Goal: Communication & Community: Answer question/provide support

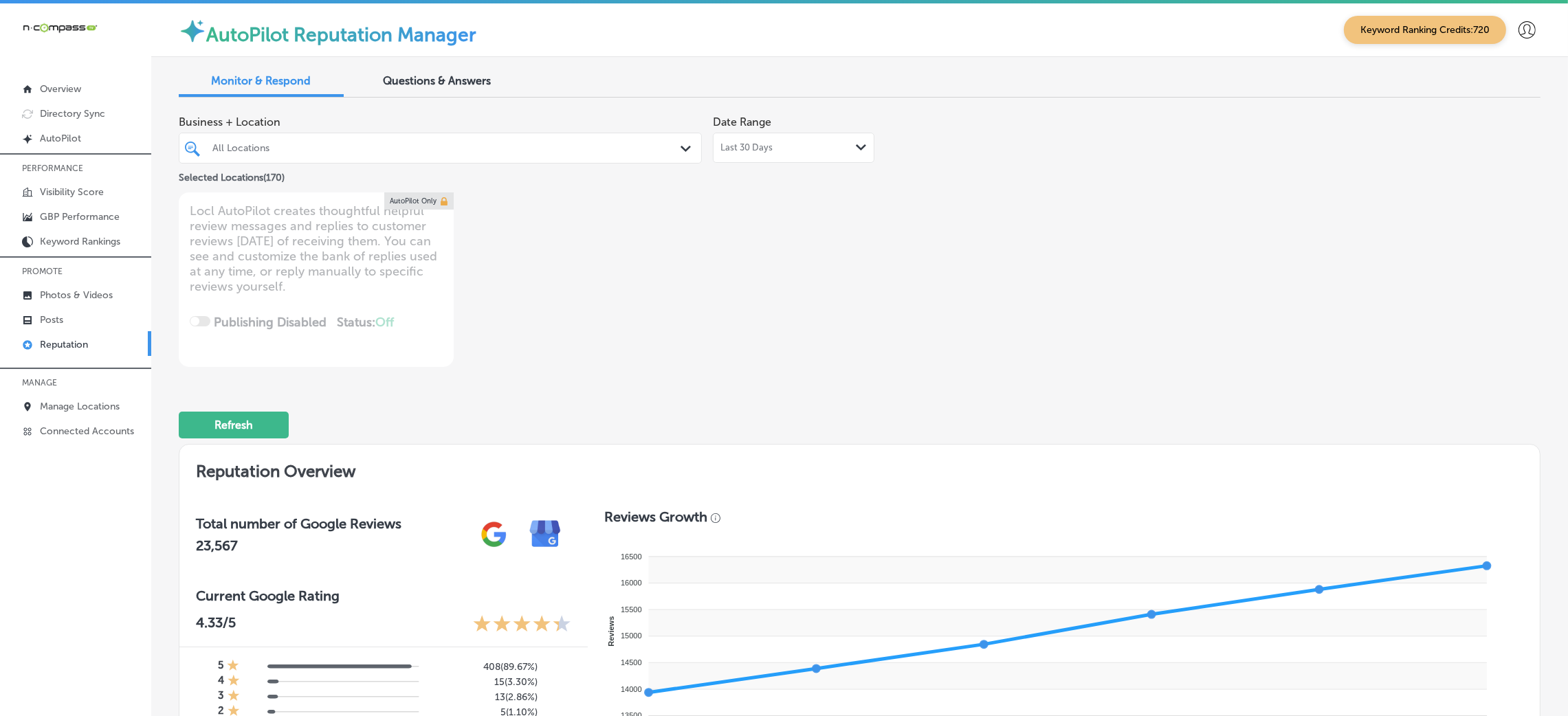
scroll to position [821, 0]
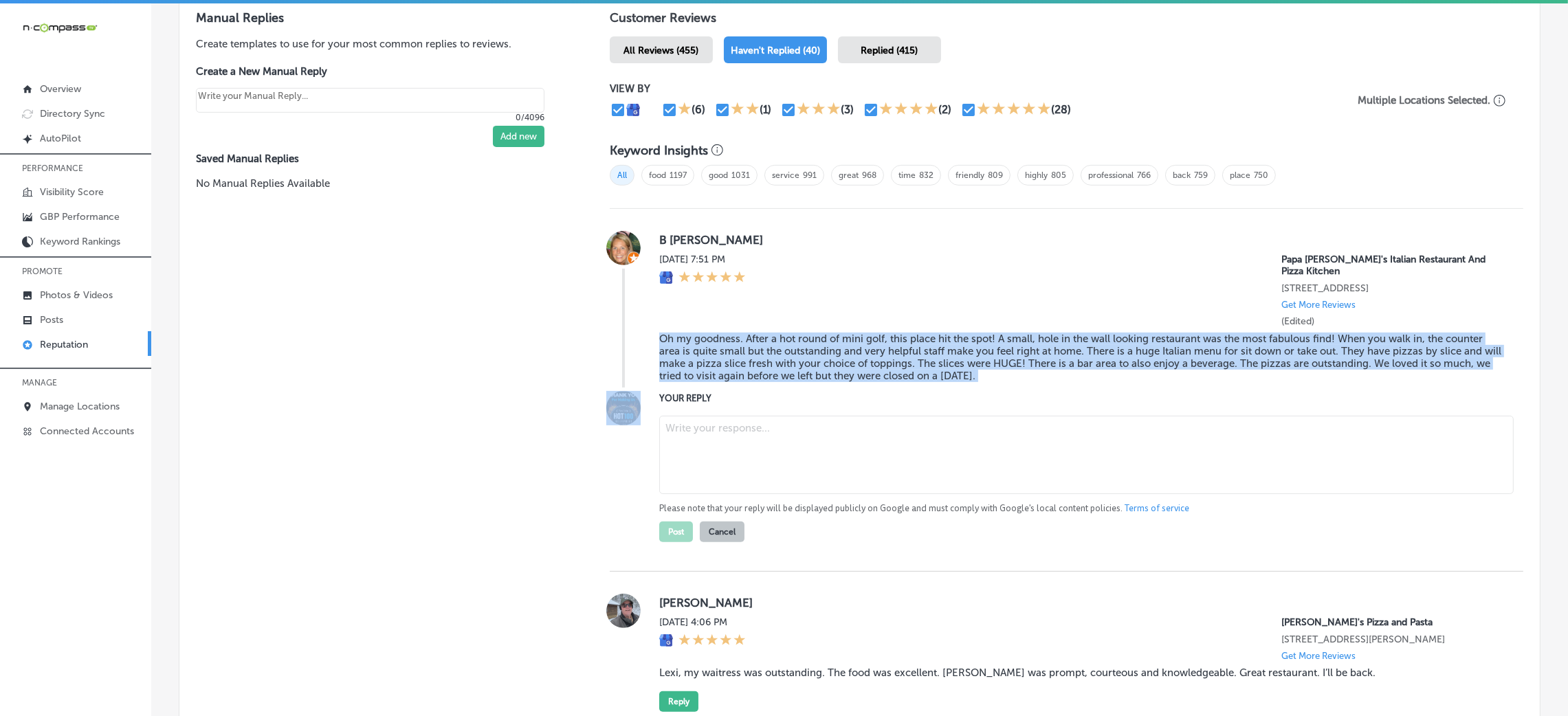
click at [735, 373] on blockquote "Oh my goodness. After a hot round of mini golf, this place hit the spot! A smal…" at bounding box center [1080, 358] width 842 height 50
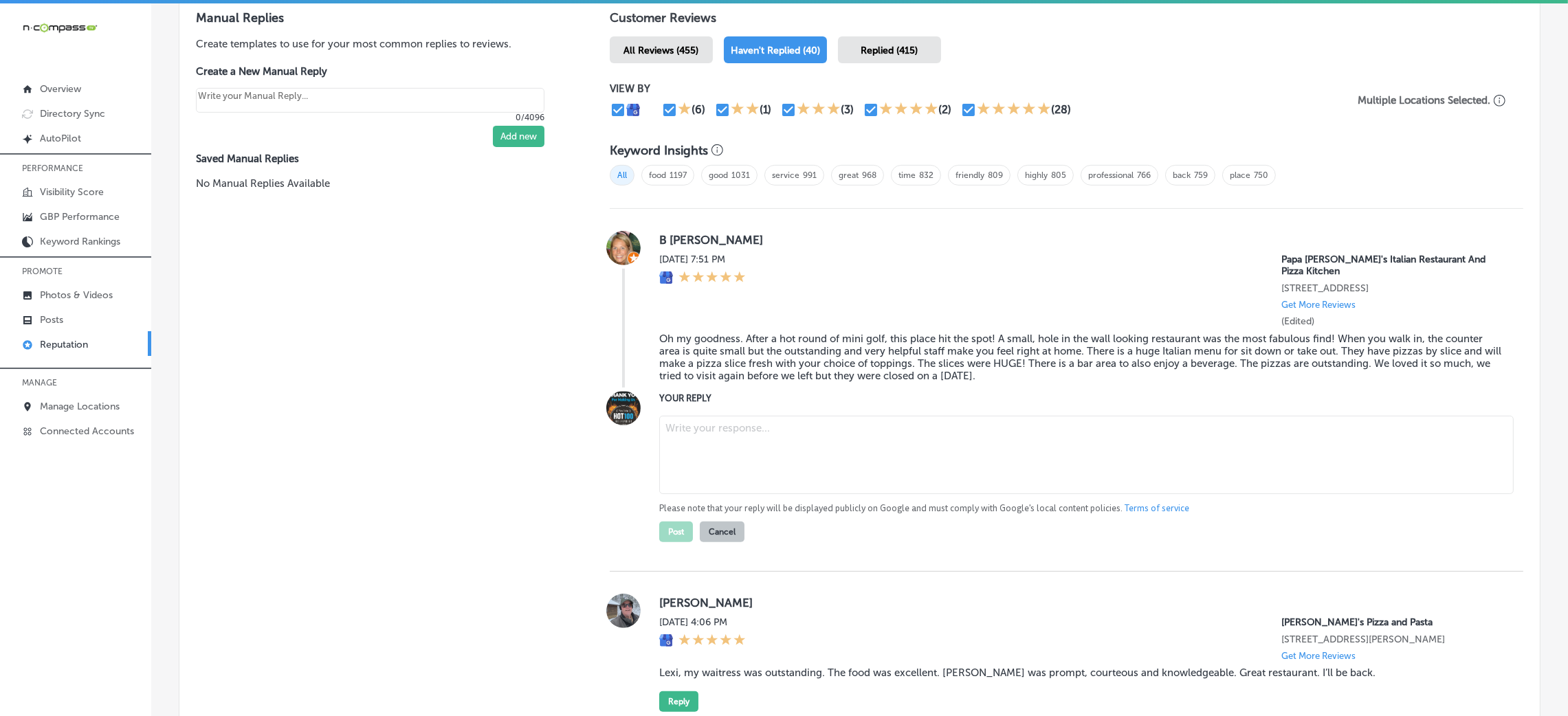
click at [740, 451] on textarea at bounding box center [1087, 455] width 855 height 78
click at [707, 442] on textarea at bounding box center [1087, 455] width 855 height 78
paste textarea "Thank you for the amazing 5-star review! We’re so happy to hear that Papa [PERS…"
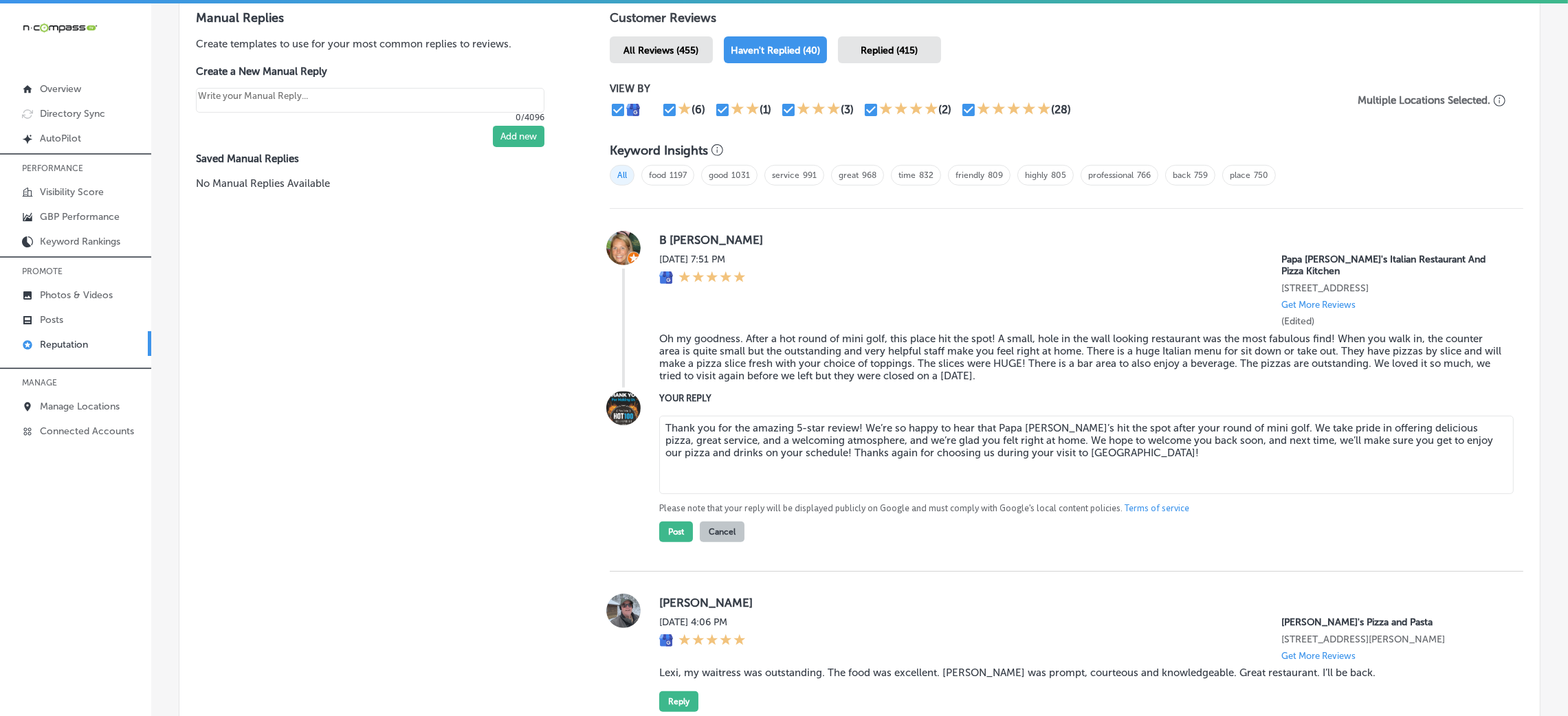
drag, startPoint x: 852, startPoint y: 426, endPoint x: 1020, endPoint y: 427, distance: 168.0
click at [853, 426] on textarea "Thank you for the amazing 5-star review! We’re so happy to hear that Papa [PERS…" at bounding box center [1087, 455] width 855 height 78
type textarea "Thank you for the amazing 5-star review! We’re so happy to hear that Papa [PERS…"
click at [678, 532] on button "Post" at bounding box center [676, 532] width 33 height 21
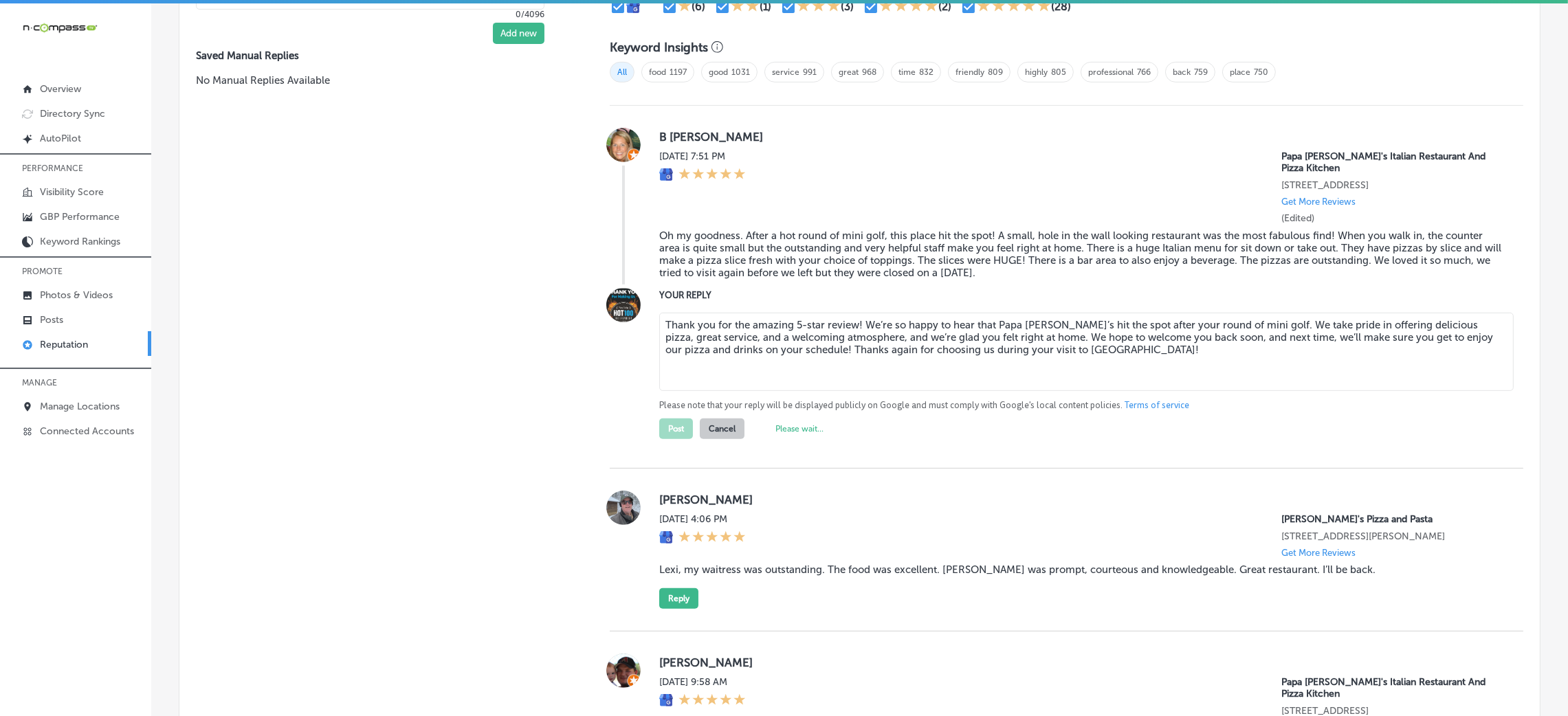
type textarea "x"
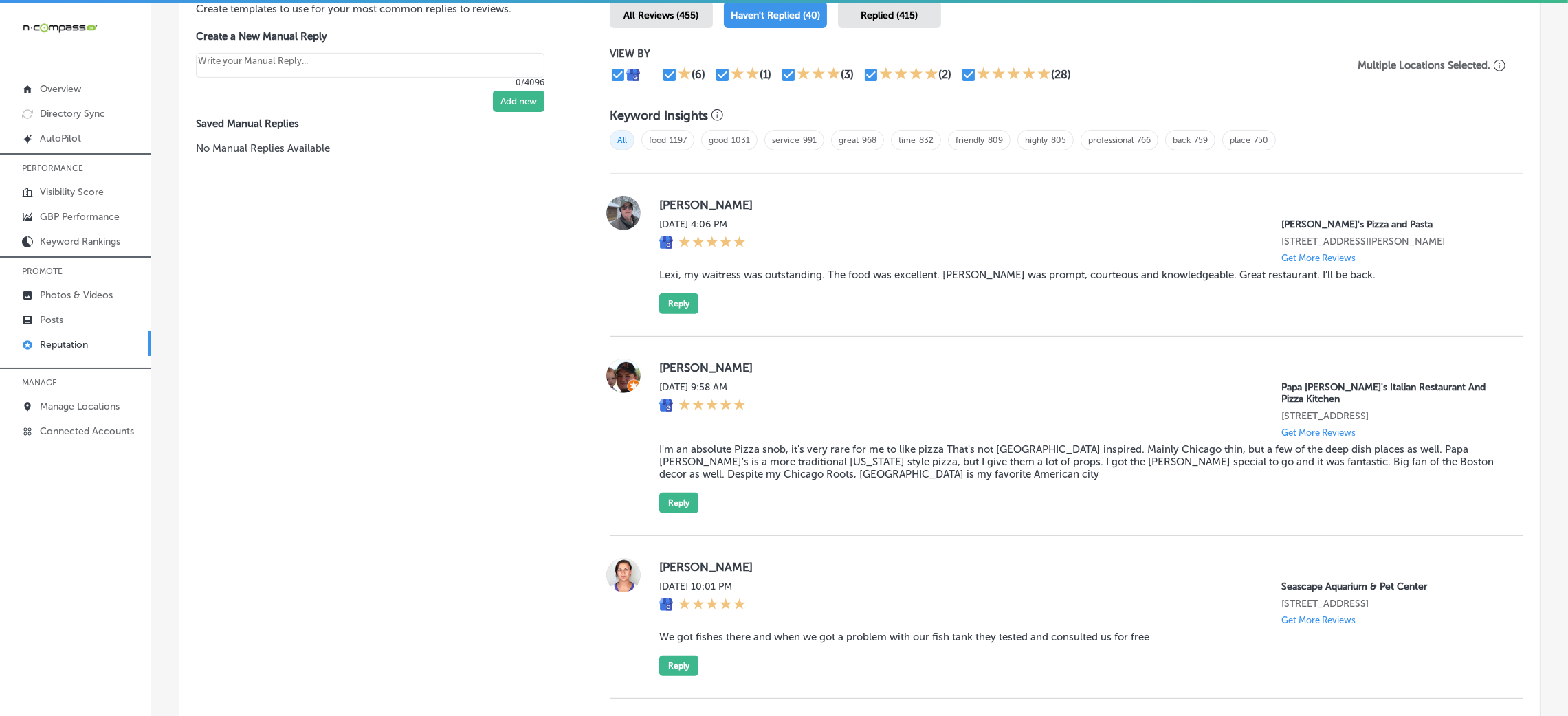
scroll to position [821, 0]
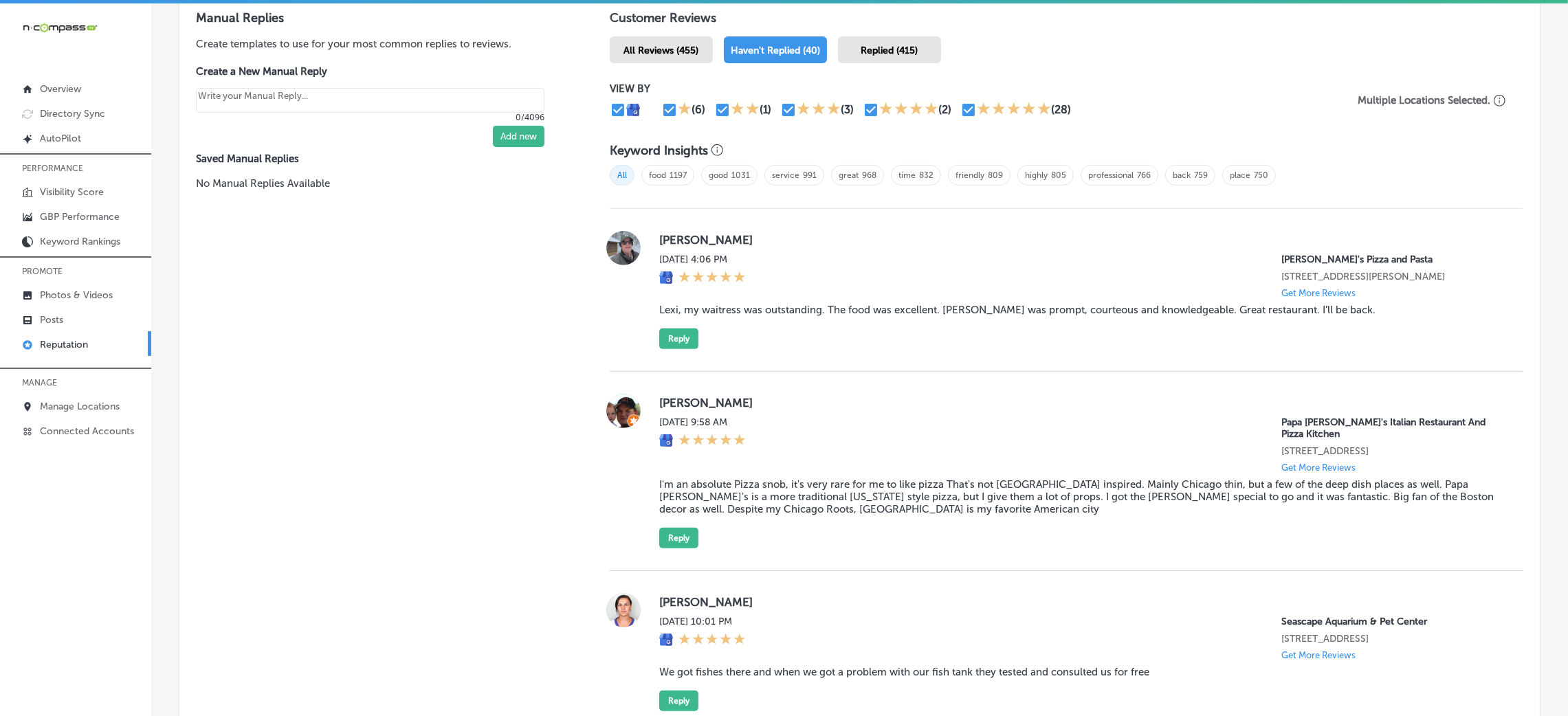
click at [674, 551] on div "[PERSON_NAME] [DATE] 9:58 AM Papa [PERSON_NAME]'s Italian Restaurant And Pizza …" at bounding box center [1067, 471] width 914 height 200
click at [677, 543] on button "Reply" at bounding box center [679, 538] width 39 height 21
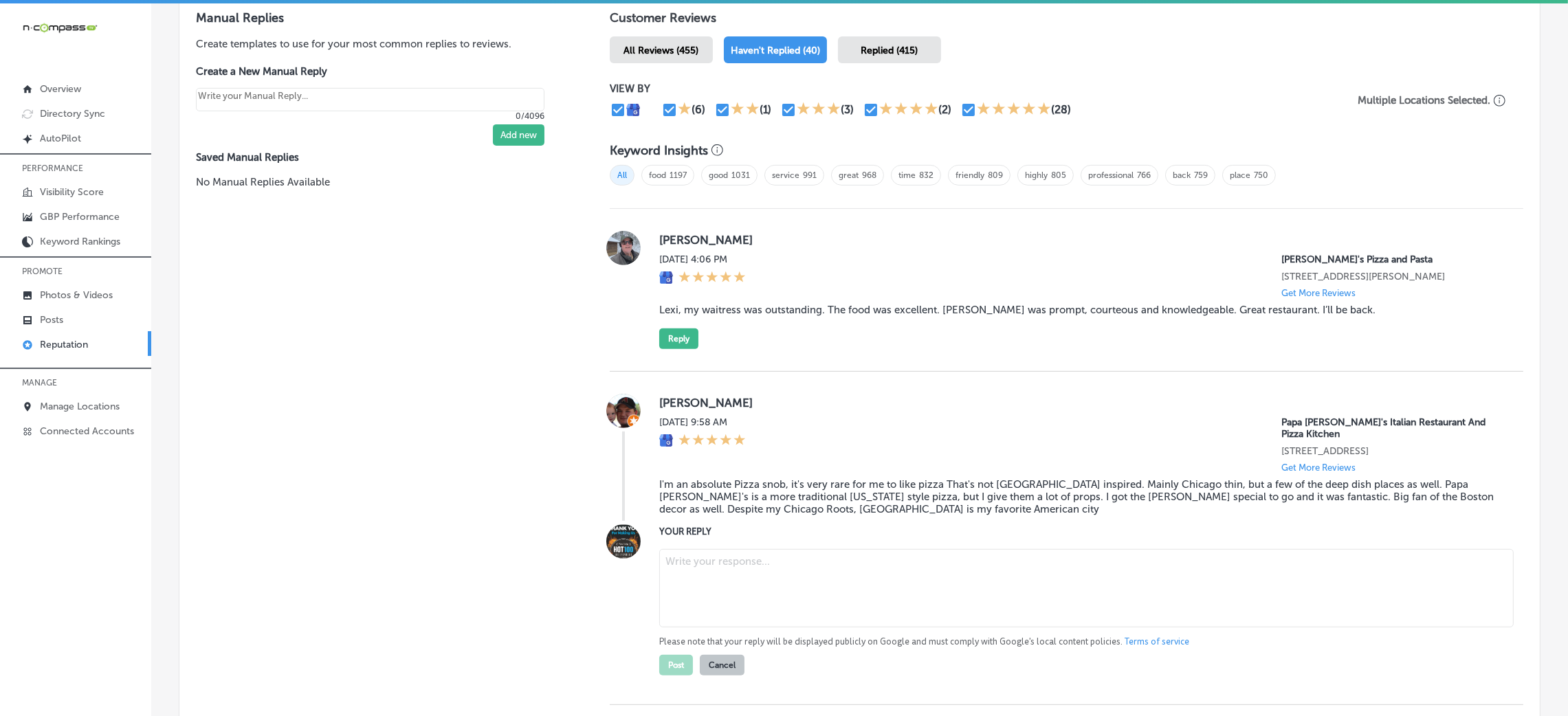
click at [689, 494] on blockquote "I'm an absolute Pizza snob, it's very rare for me to like pizza That's not [GEO…" at bounding box center [1080, 497] width 842 height 37
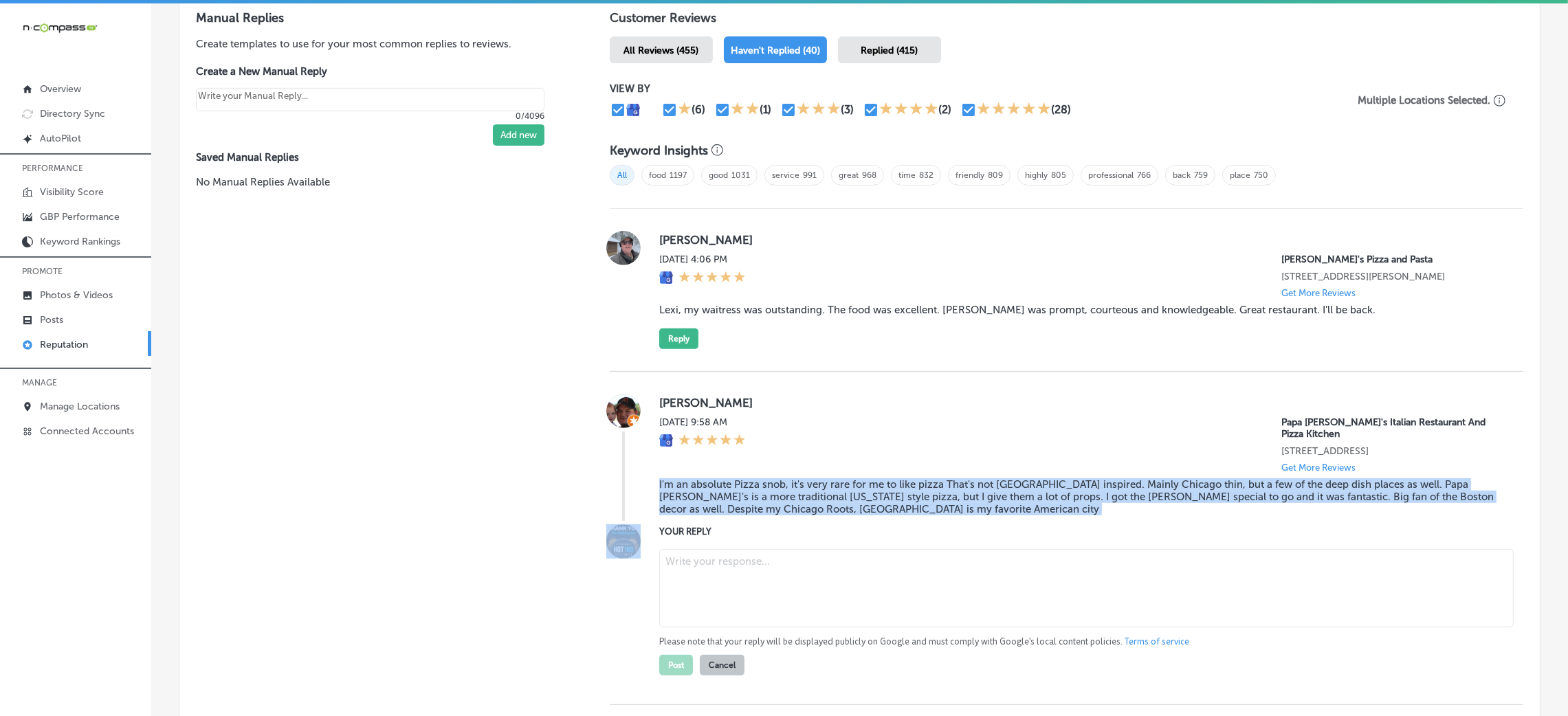
click at [689, 494] on blockquote "I'm an absolute Pizza snob, it's very rare for me to like pizza That's not [GEO…" at bounding box center [1080, 497] width 842 height 37
copy blockquote "I'm an absolute Pizza snob, it's very rare for me to like pizza That's not [GEO…"
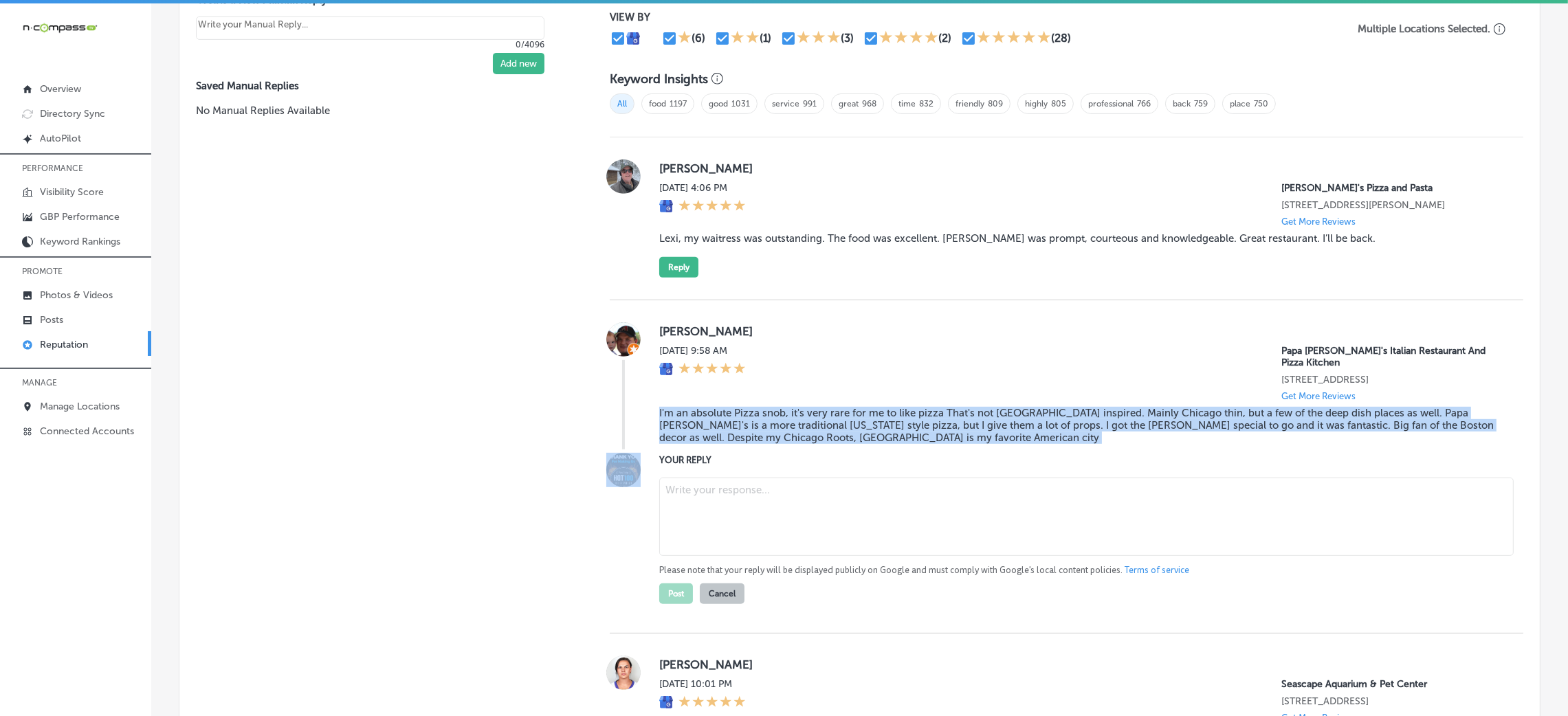
scroll to position [924, 0]
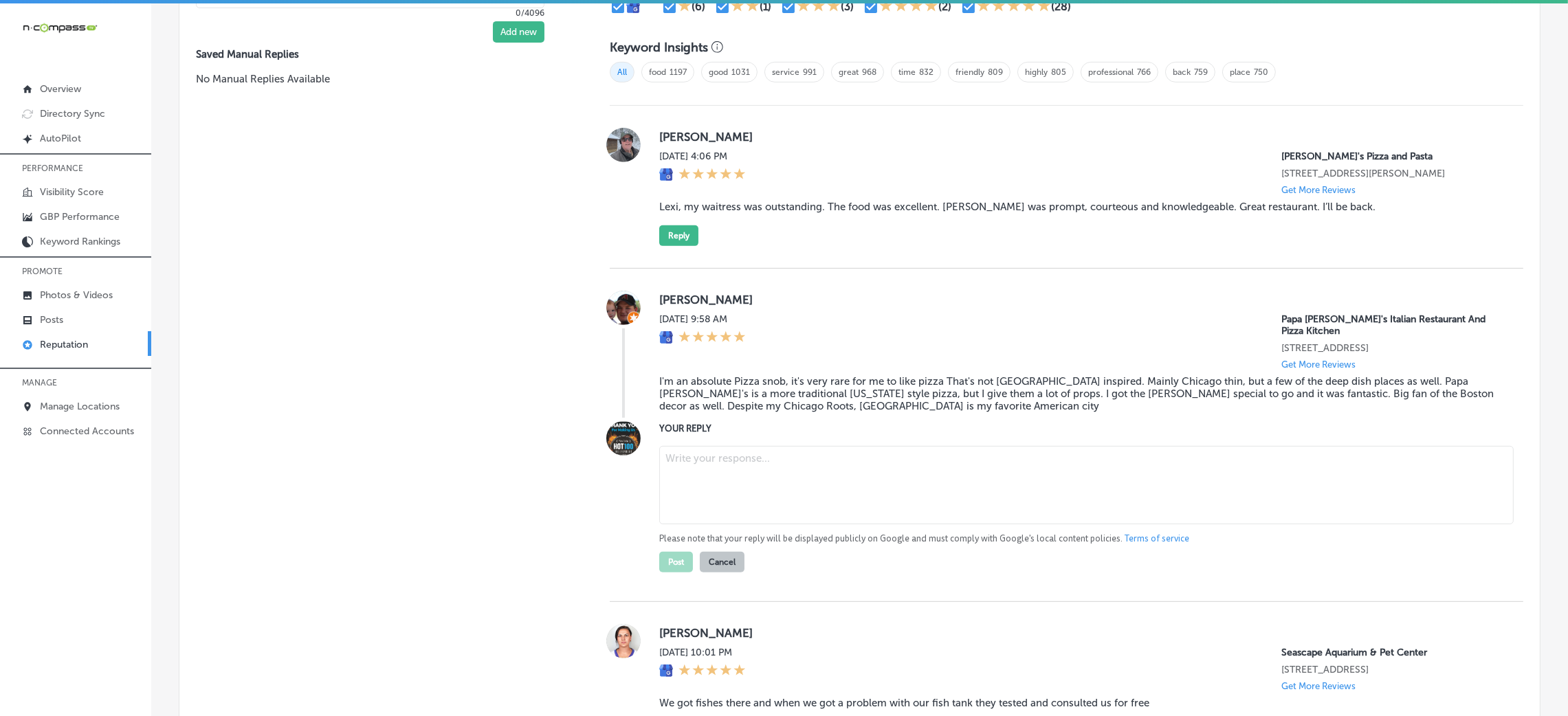
click at [870, 370] on div "[PERSON_NAME] [DATE] 9:58 AM Papa [PERSON_NAME]'s Italian Restaurant And Pizza …" at bounding box center [1080, 354] width 842 height 127
click at [782, 493] on textarea at bounding box center [1087, 486] width 855 height 78
paste textarea "Thank you for the amazing 5-star review! We're thrilled to hear that, even with…"
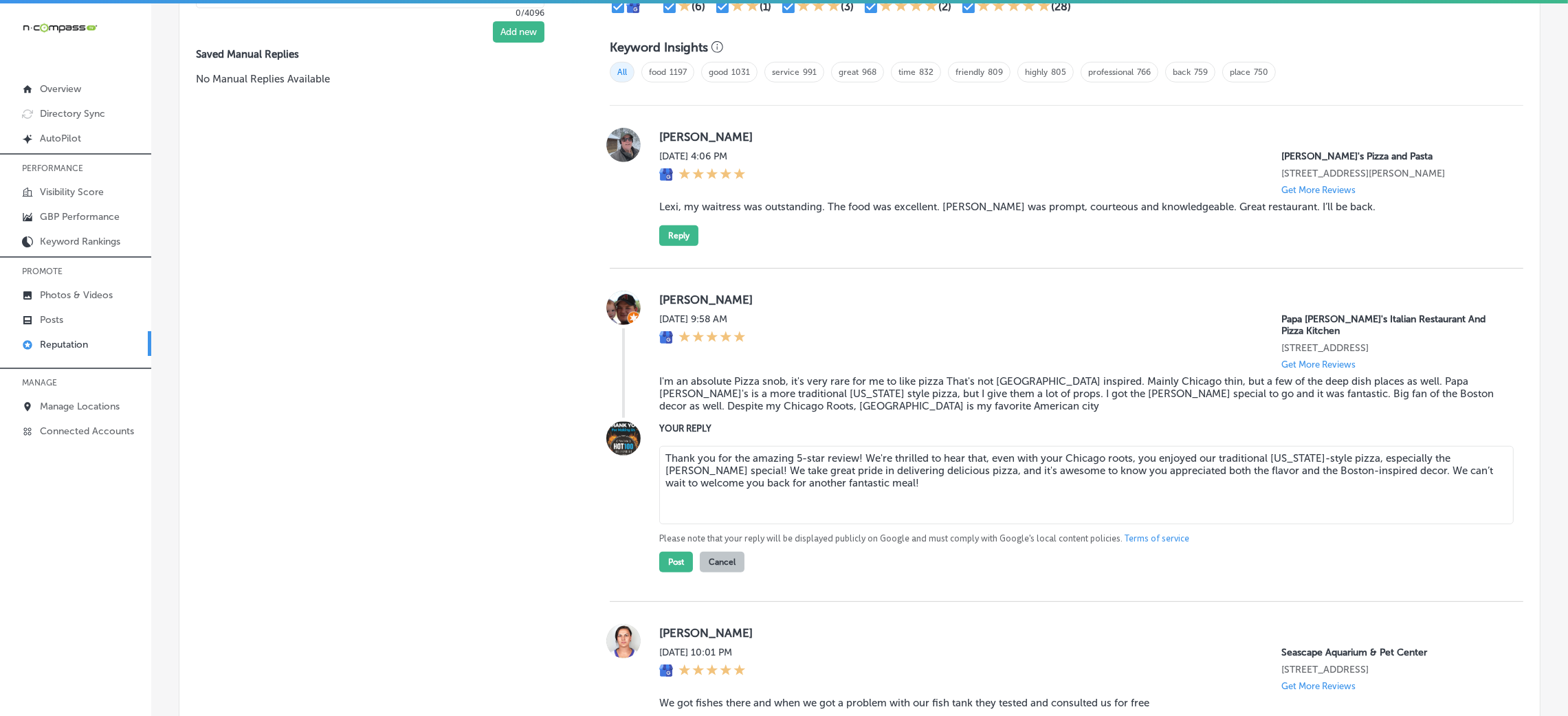
click at [855, 462] on textarea "Thank you for the amazing 5-star review! We're thrilled to hear that, even with…" at bounding box center [1087, 486] width 855 height 78
type textarea "Thank you for the amazing 5-star review, [PERSON_NAME]! We're thrilled to hear …"
click at [661, 567] on button "Post" at bounding box center [676, 562] width 33 height 21
type textarea "x"
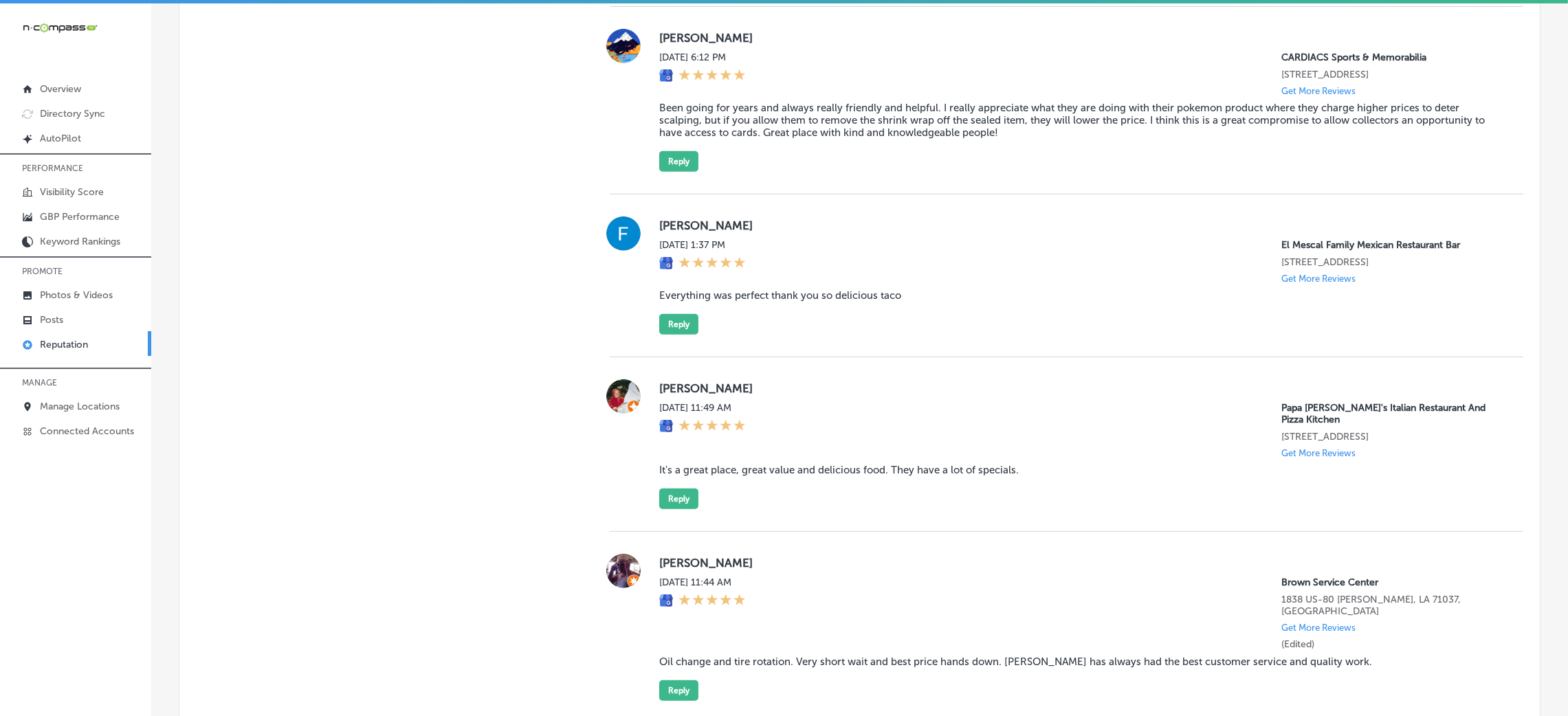
scroll to position [1544, 0]
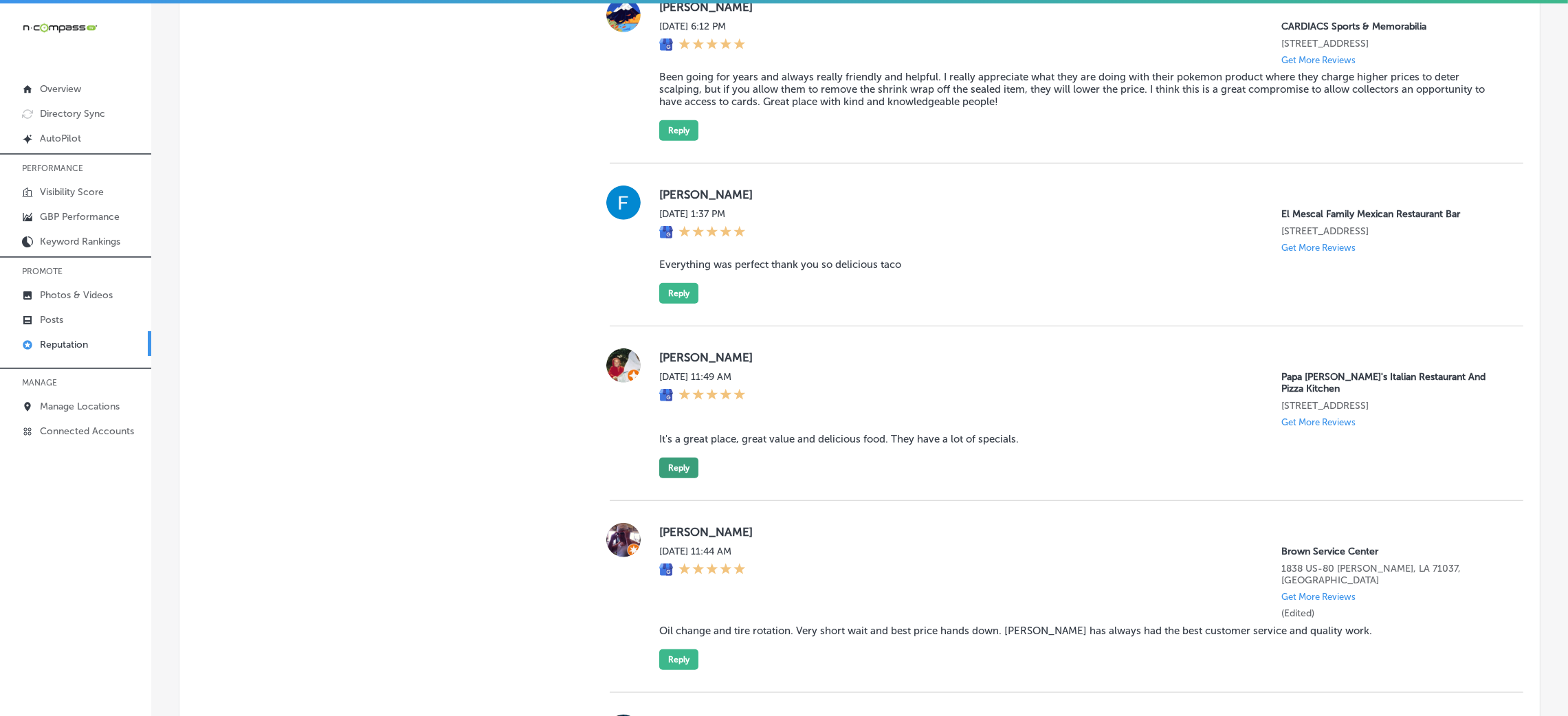
click at [683, 479] on button "Reply" at bounding box center [679, 468] width 39 height 21
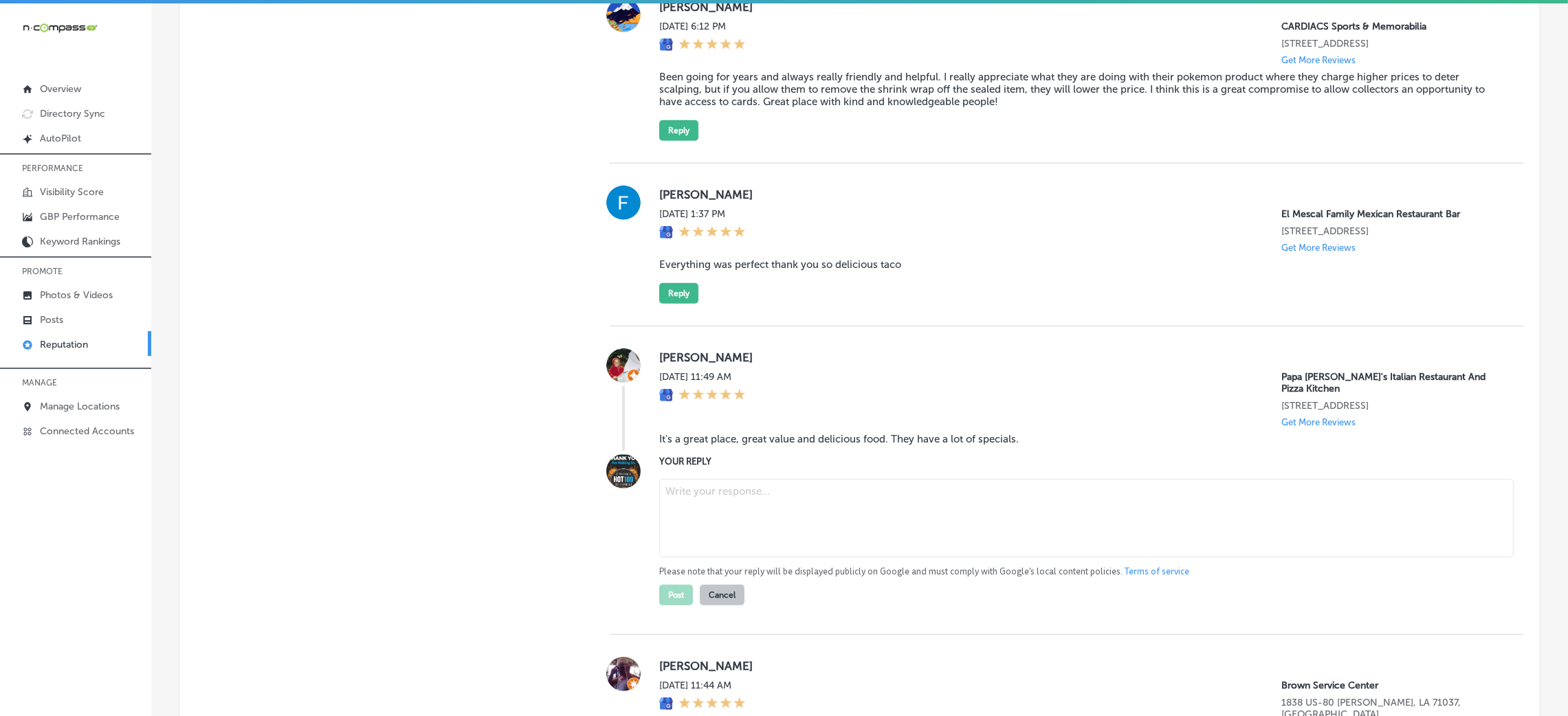
click at [686, 445] on blockquote "It's a great place, great value and delicious food. They have a lot of specials." at bounding box center [1080, 439] width 842 height 12
copy blockquote "It's a great place, great value and delicious food. They have a lot of specials."
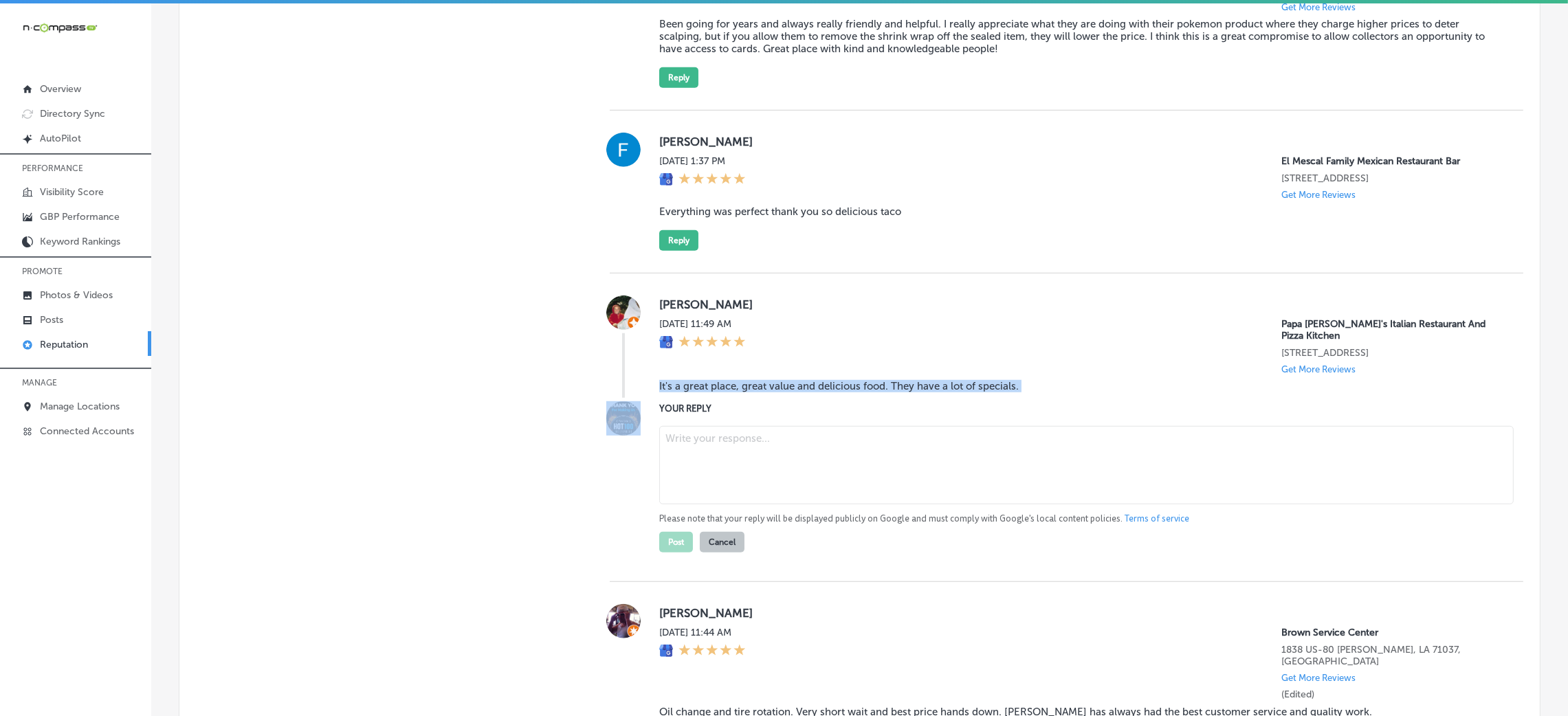
scroll to position [1646, 0]
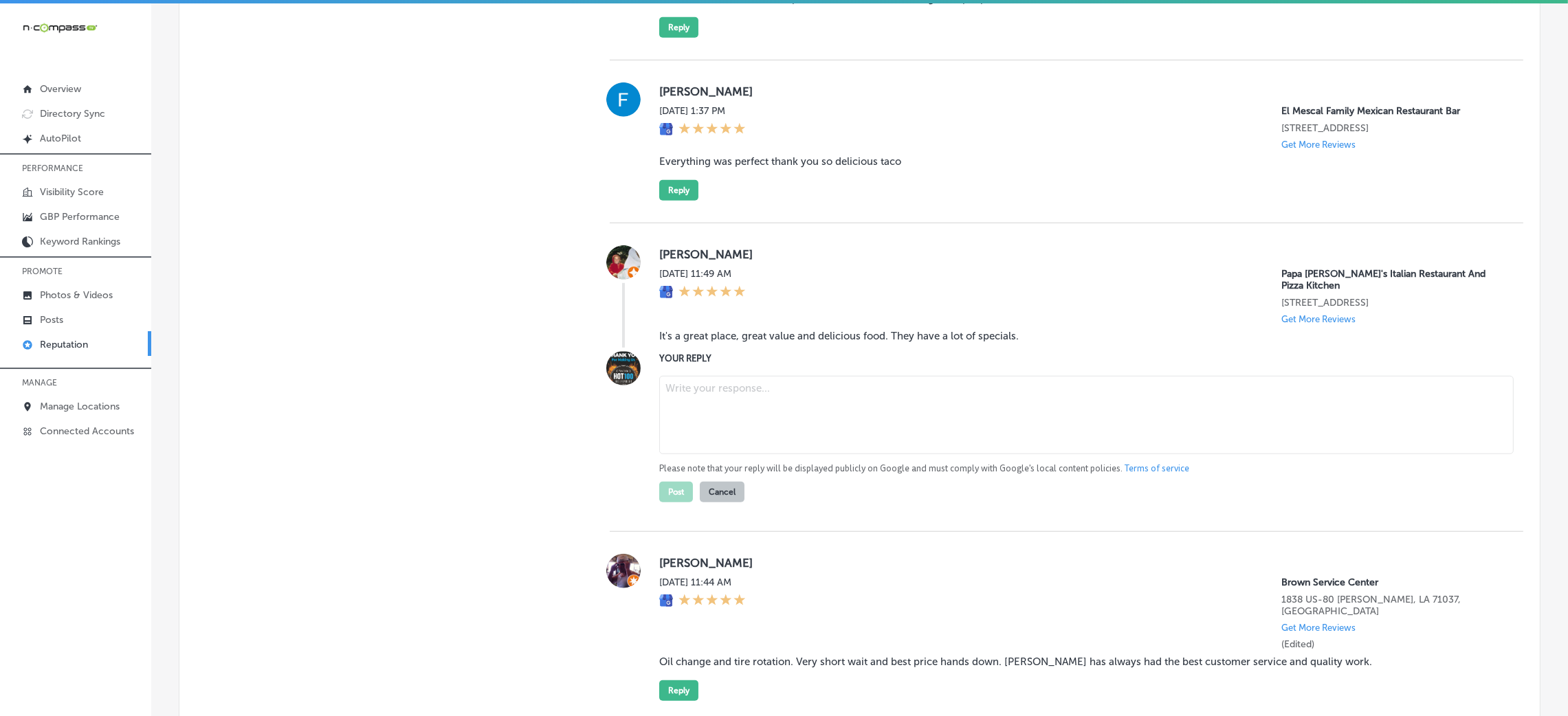
click at [742, 454] on textarea at bounding box center [1087, 415] width 855 height 78
paste textarea "Thank you for the fantastic 5-star review! We're thrilled to hear you enjoyed t…"
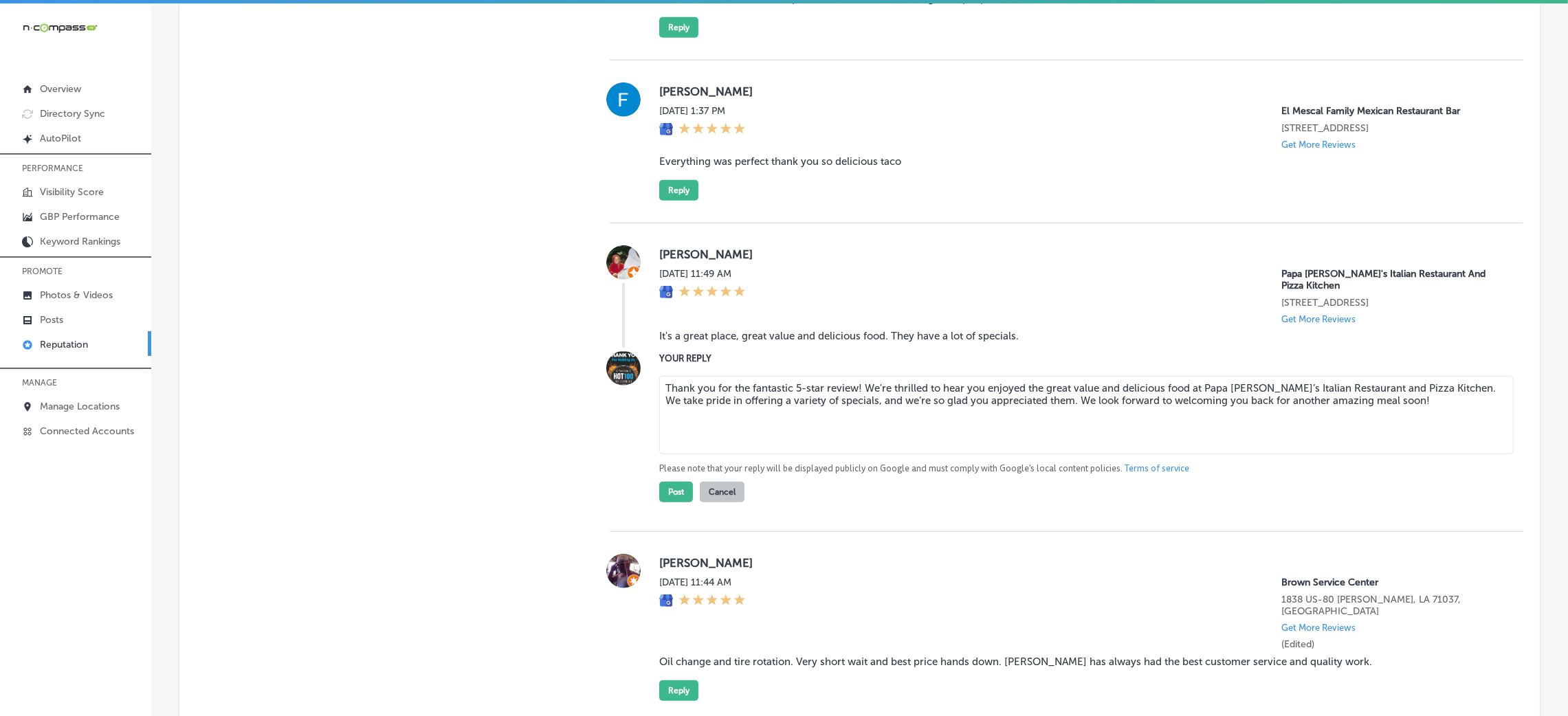
click at [853, 411] on textarea "Thank you for the fantastic 5-star review! We're thrilled to hear you enjoyed t…" at bounding box center [1087, 415] width 855 height 78
type textarea "Thank you for the fantastic 5-star review, [PERSON_NAME]! We're thrilled to hea…"
click at [685, 503] on button "Post" at bounding box center [676, 492] width 33 height 21
type textarea "x"
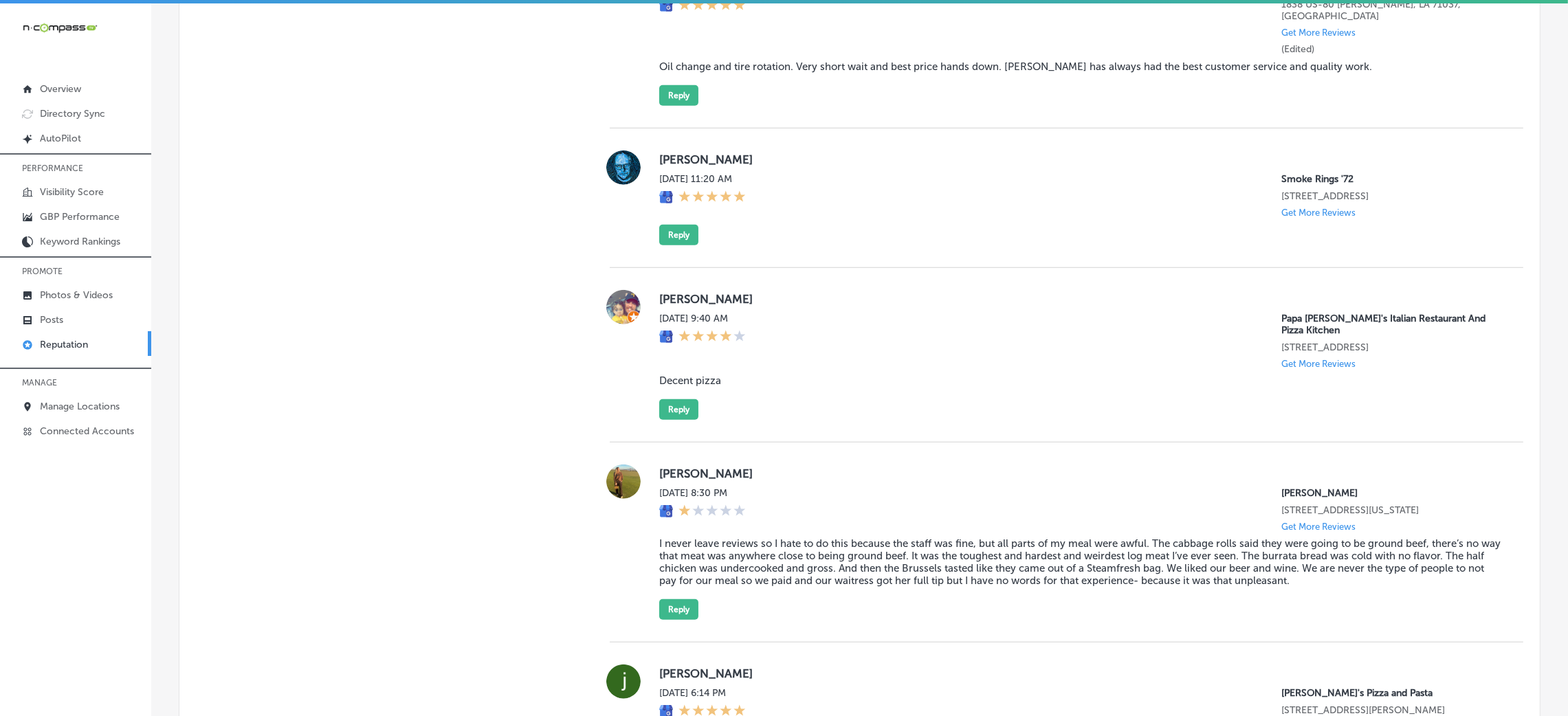
scroll to position [1956, 0]
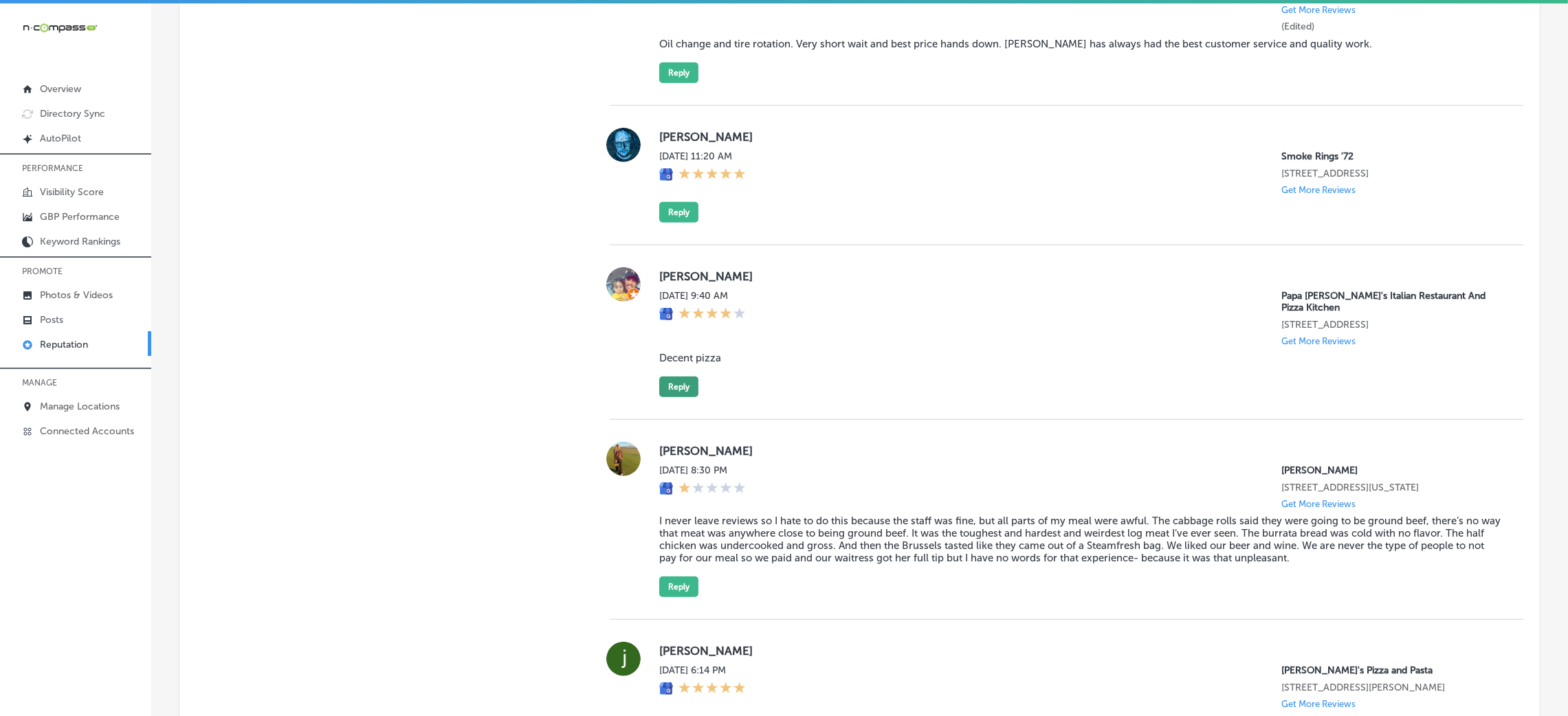
click at [678, 398] on button "Reply" at bounding box center [679, 387] width 39 height 21
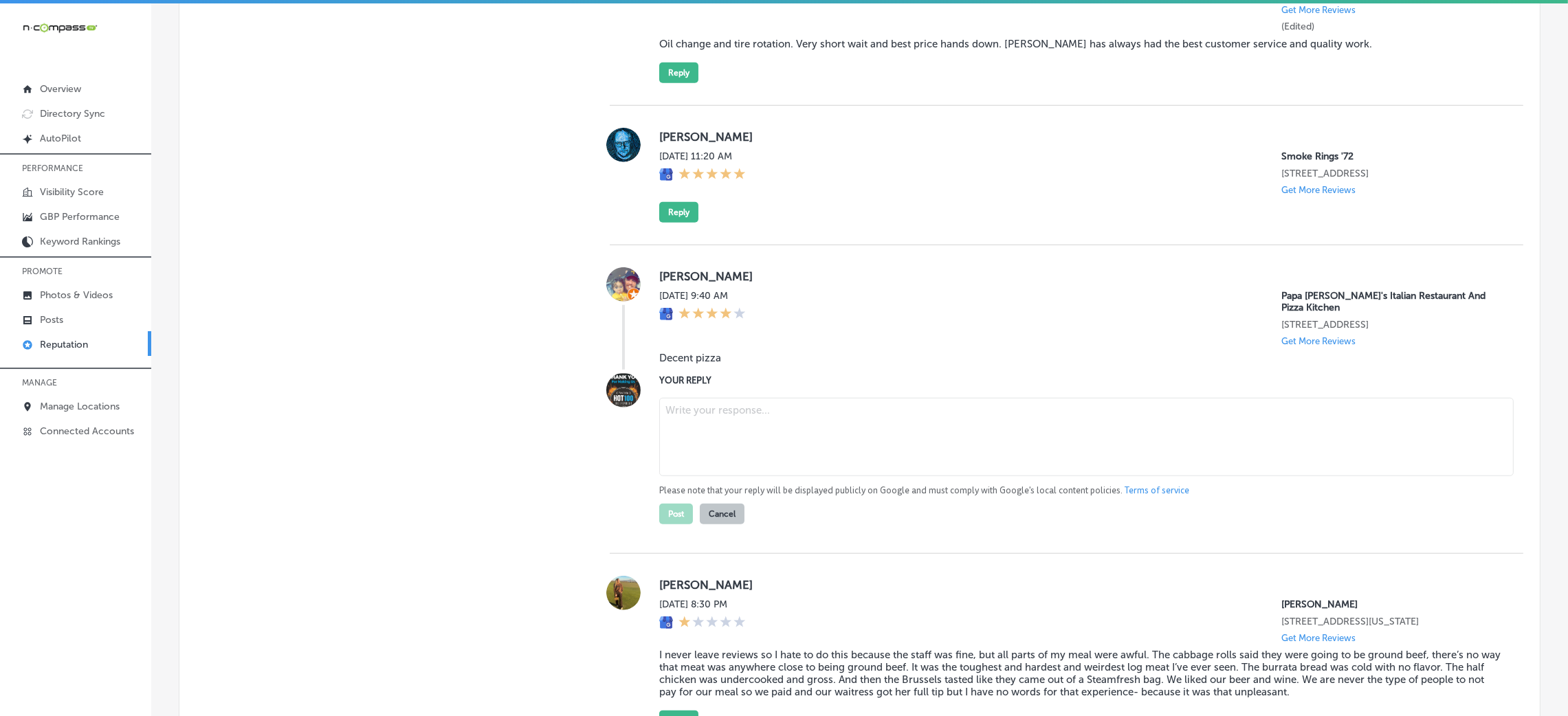
click at [685, 364] on blockquote "Decent pizza" at bounding box center [1080, 358] width 842 height 12
copy blockquote "Decent pizza"
click at [822, 435] on textarea at bounding box center [1087, 437] width 855 height 78
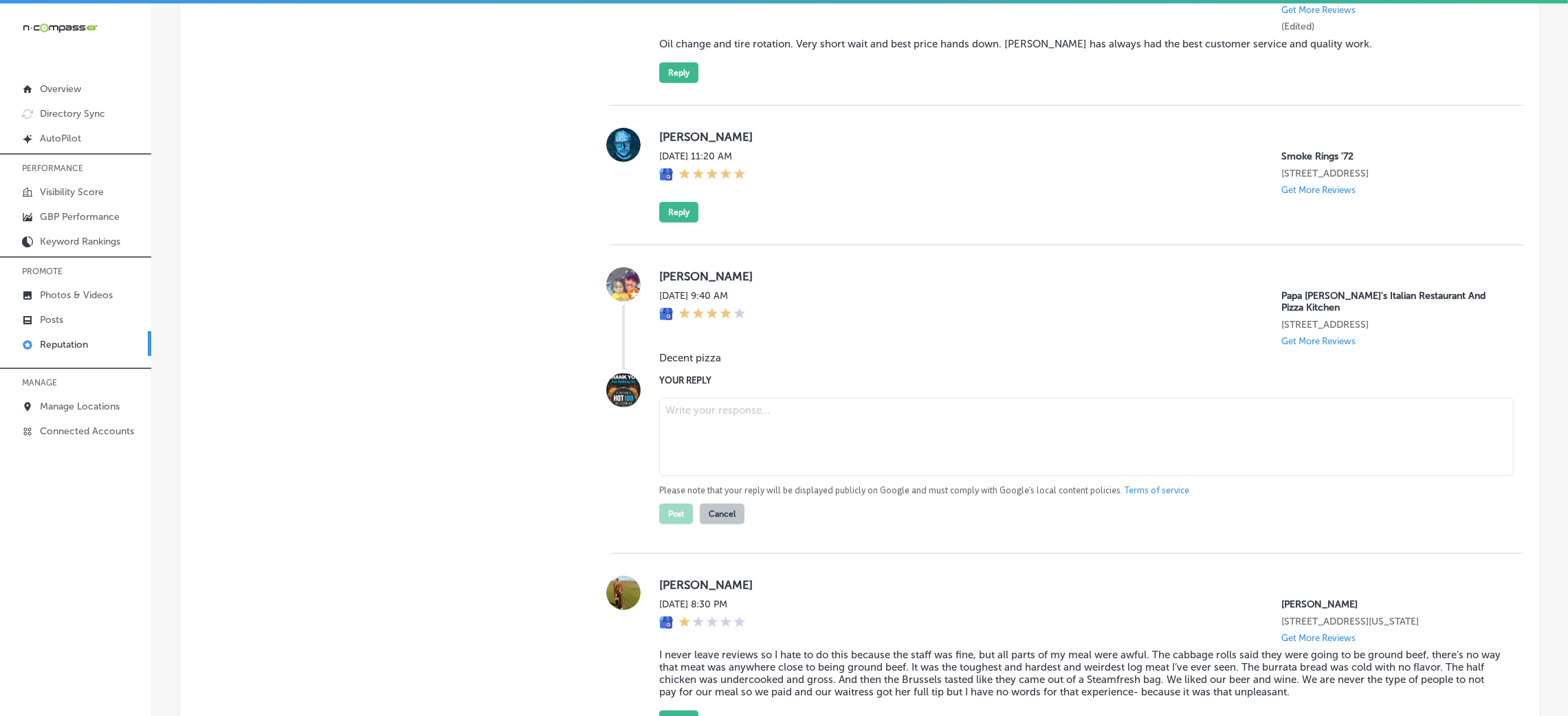
click at [992, 468] on textarea at bounding box center [1087, 437] width 855 height 78
paste textarea "Thank you for your 4-star review! We're glad to hear you enjoyed the pizza at P…"
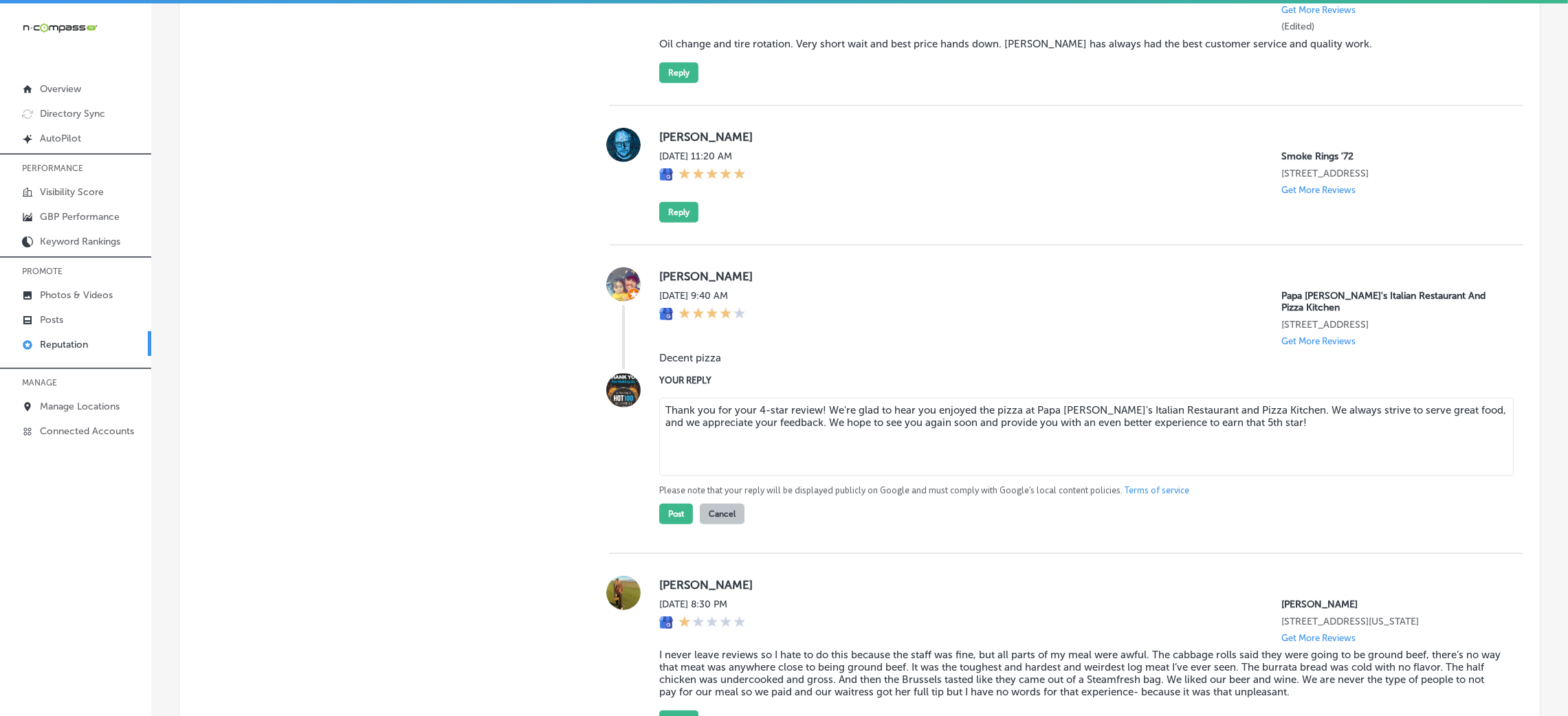
click at [814, 440] on textarea "Thank you for your 4-star review! We're glad to hear you enjoyed the pizza at P…" at bounding box center [1087, 437] width 855 height 78
type textarea "Thank you for your 4-star review, Codi! We're glad to hear you enjoyed the pizz…"
click at [664, 525] on button "Post" at bounding box center [676, 514] width 33 height 21
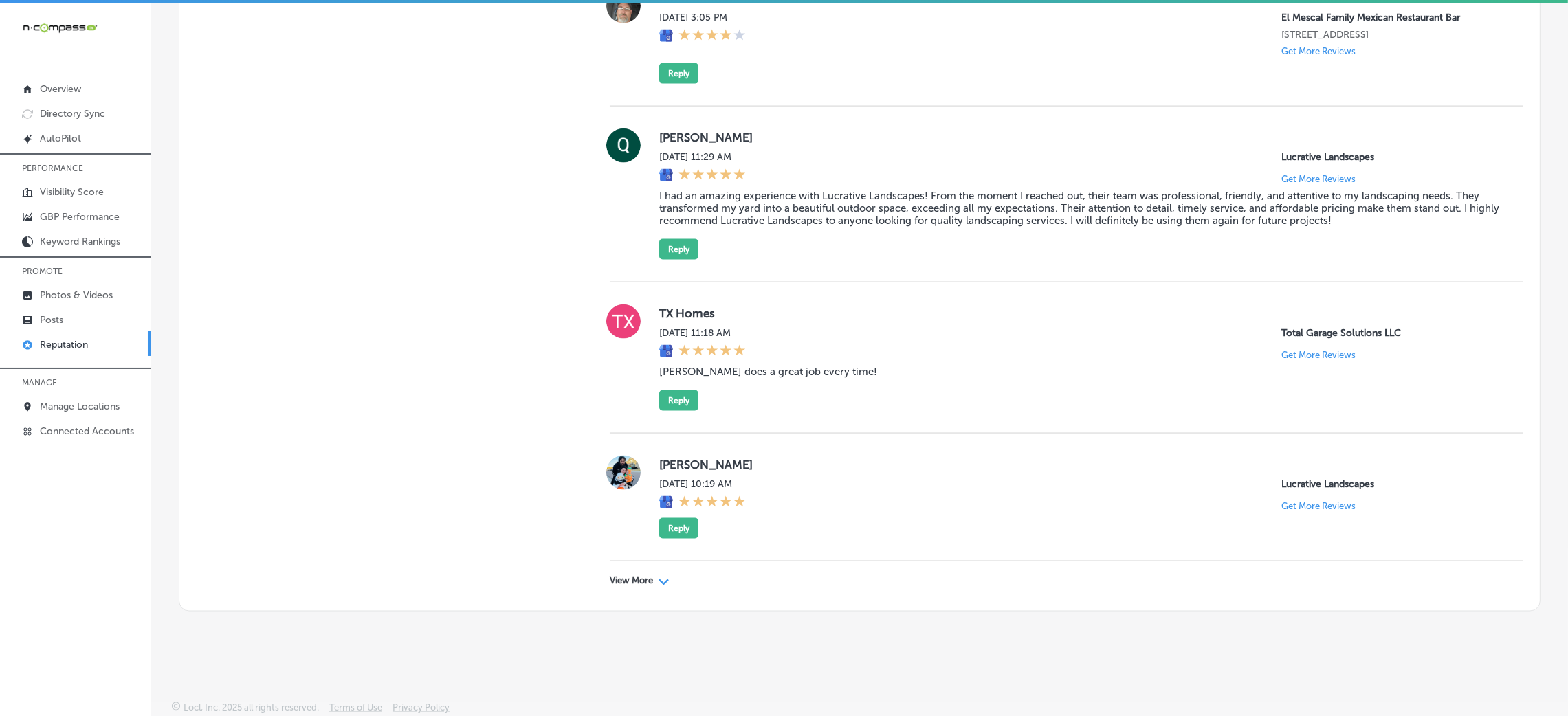
scroll to position [3, 0]
click at [637, 571] on div "View More Path Created with Sketch." at bounding box center [1067, 578] width 914 height 38
click at [617, 580] on p "View More" at bounding box center [631, 578] width 43 height 11
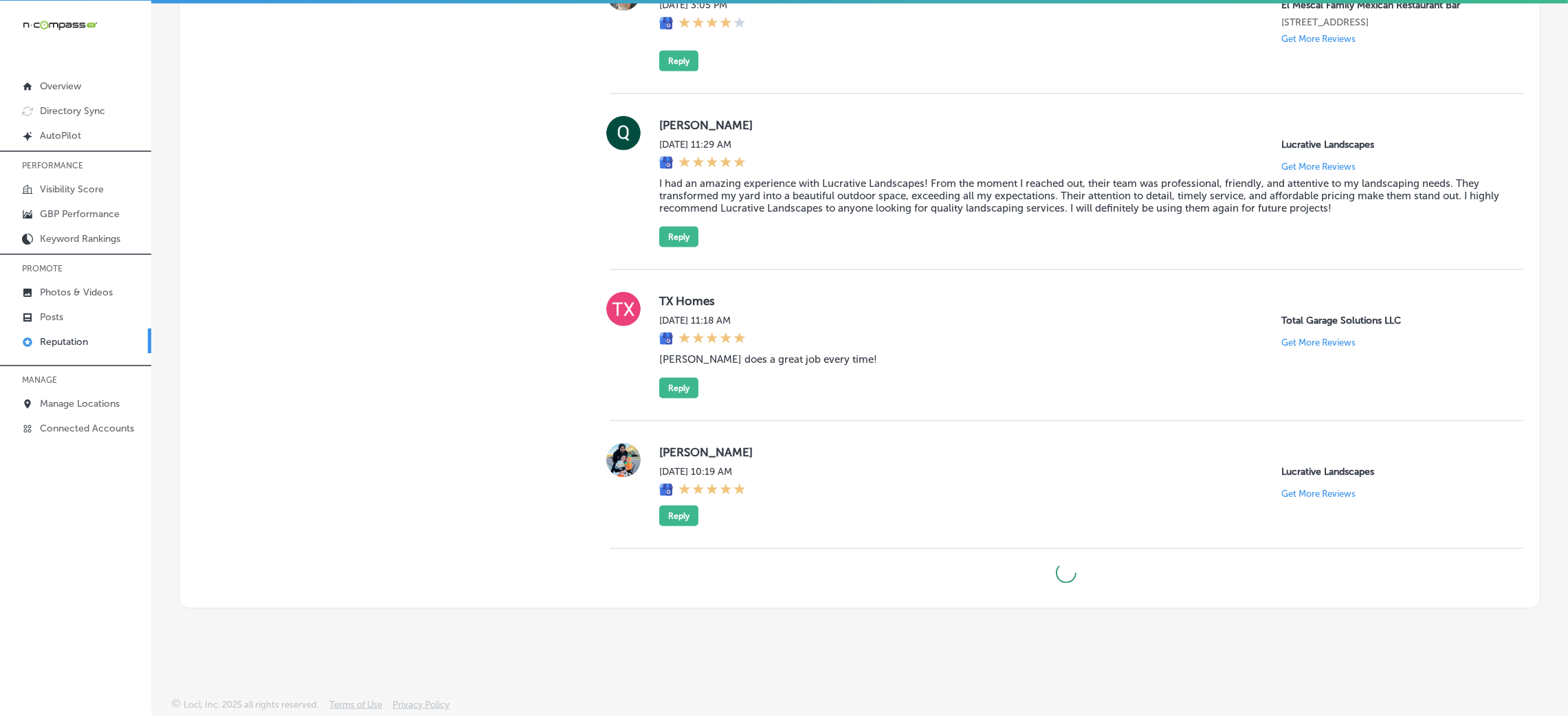
type textarea "x"
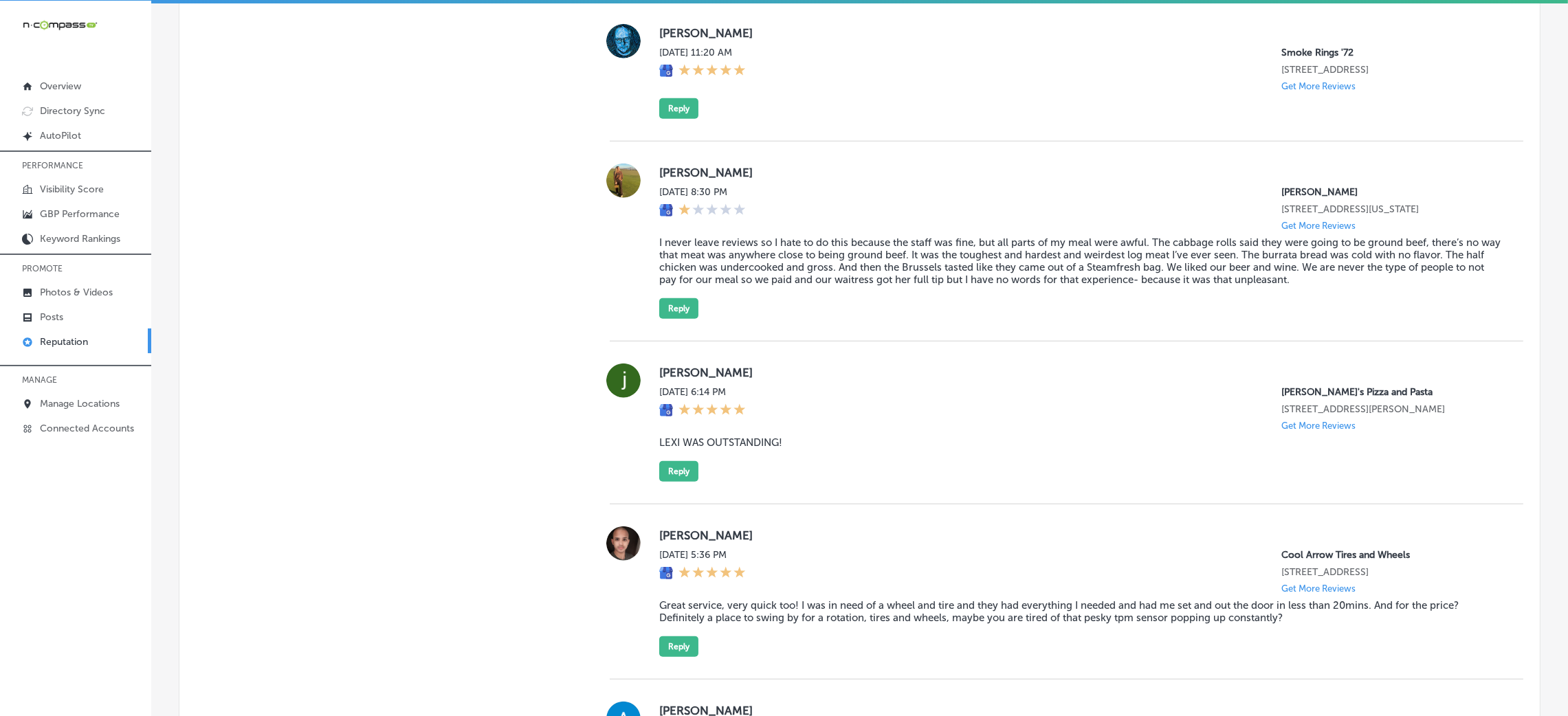
scroll to position [2062, 0]
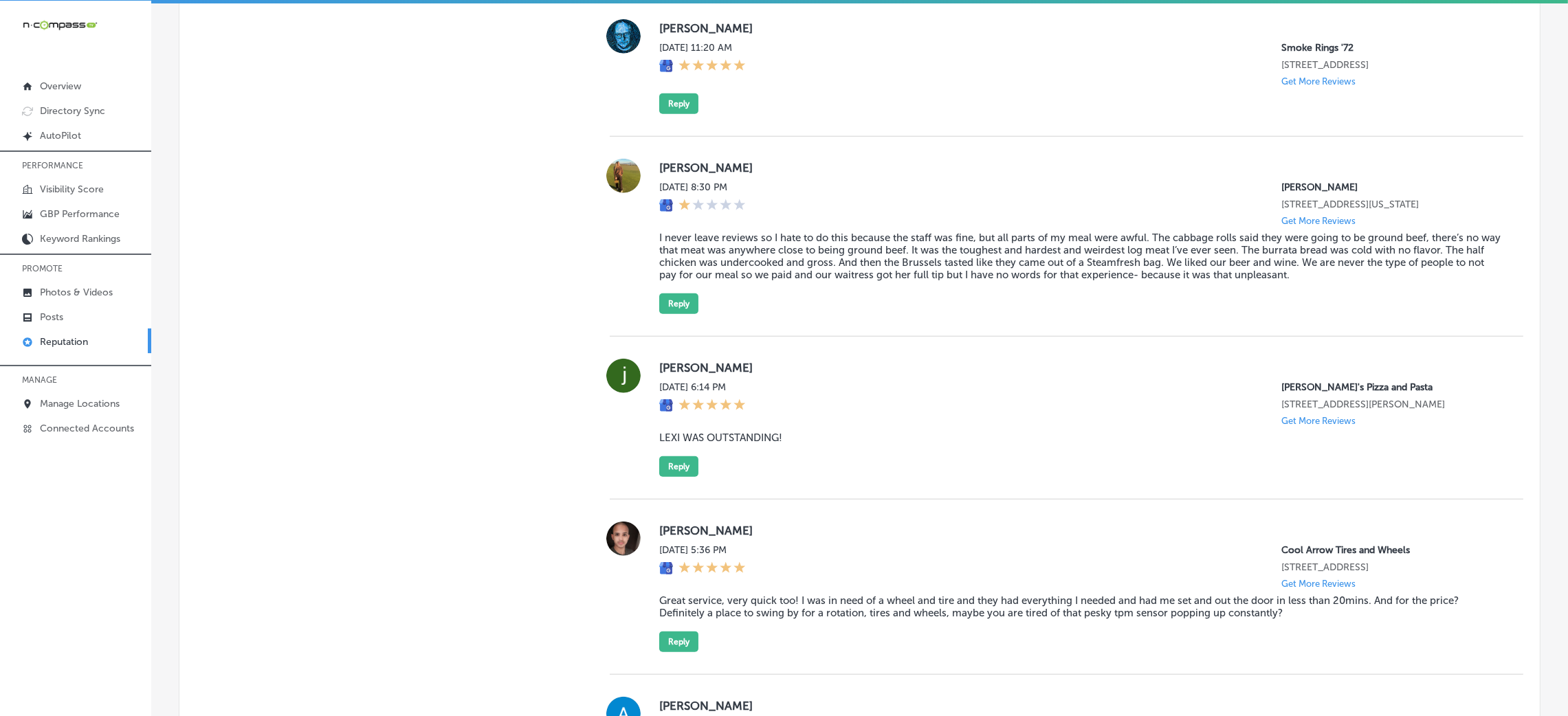
click at [1204, 336] on div "[PERSON_NAME][DATE] 8:30 PM [PERSON_NAME] [STREET_ADDRESS][US_STATE] Get More R…" at bounding box center [1067, 236] width 914 height 200
click at [748, 278] on blockquote "I never leave reviews so I hate to do this because the staff was fine, but all …" at bounding box center [1080, 256] width 842 height 50
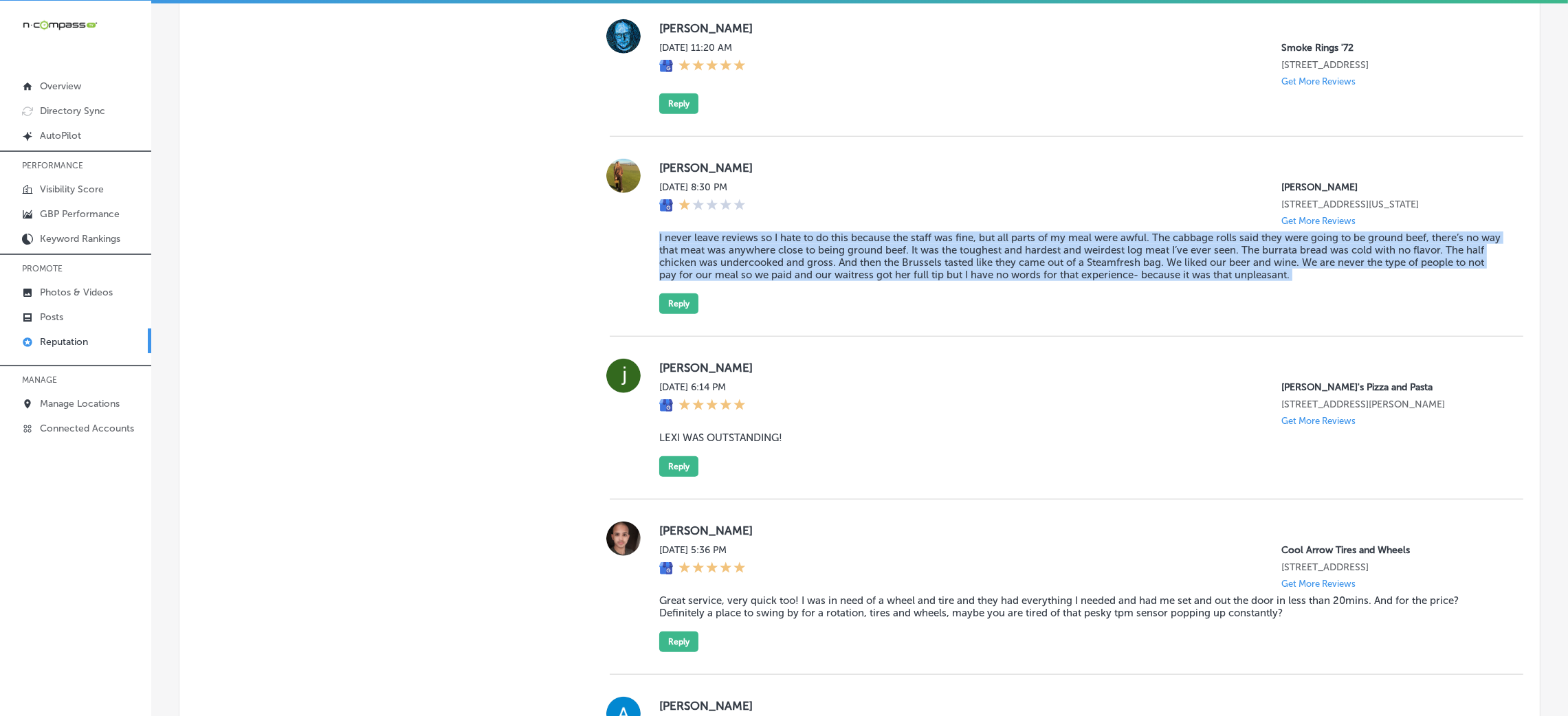
click at [748, 278] on blockquote "I never leave reviews so I hate to do this because the staff was fine, but all …" at bounding box center [1080, 256] width 842 height 50
copy blockquote "I never leave reviews so I hate to do this because the staff was fine, but all …"
click at [845, 281] on blockquote "I never leave reviews so I hate to do this because the staff was fine, but all …" at bounding box center [1080, 256] width 842 height 50
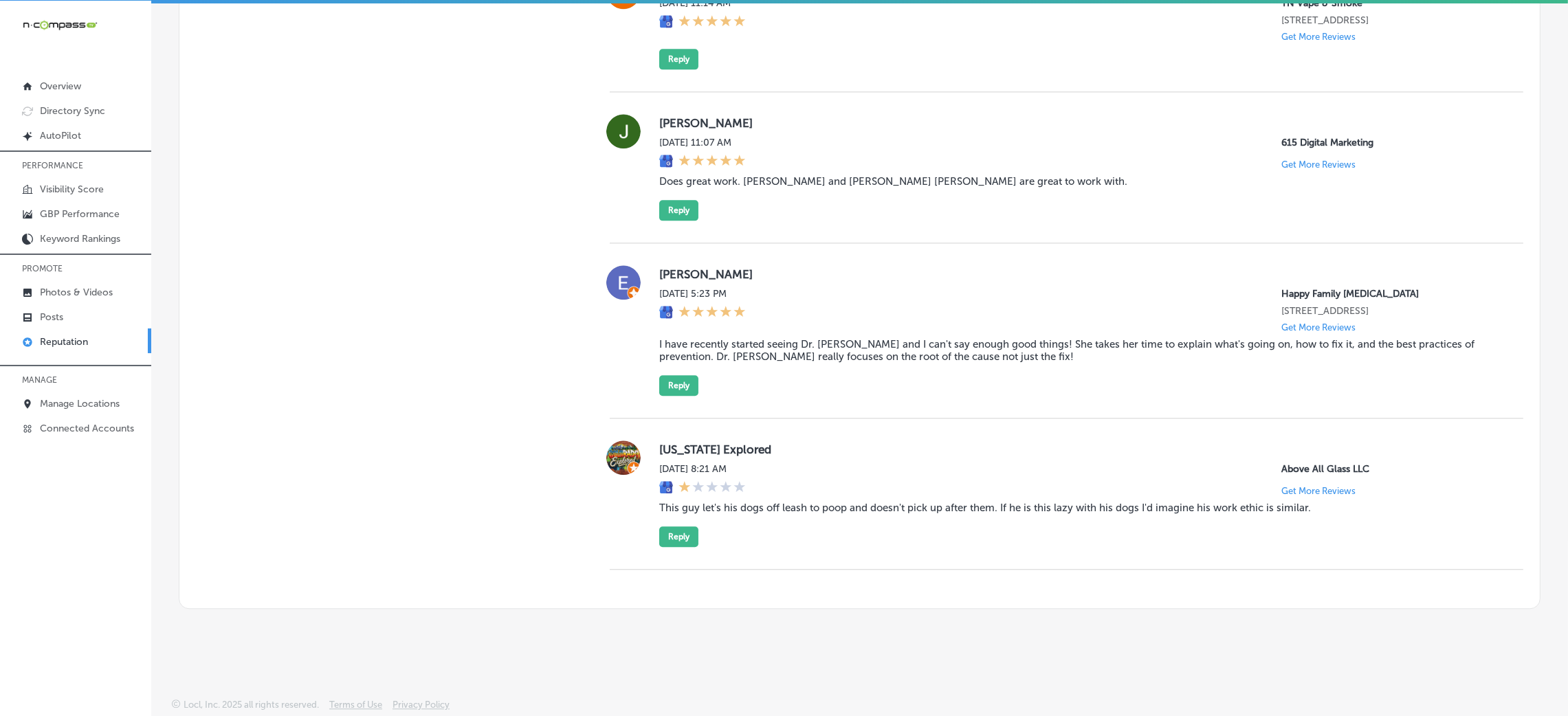
scroll to position [4949, 0]
click at [671, 396] on button "Reply" at bounding box center [679, 386] width 39 height 21
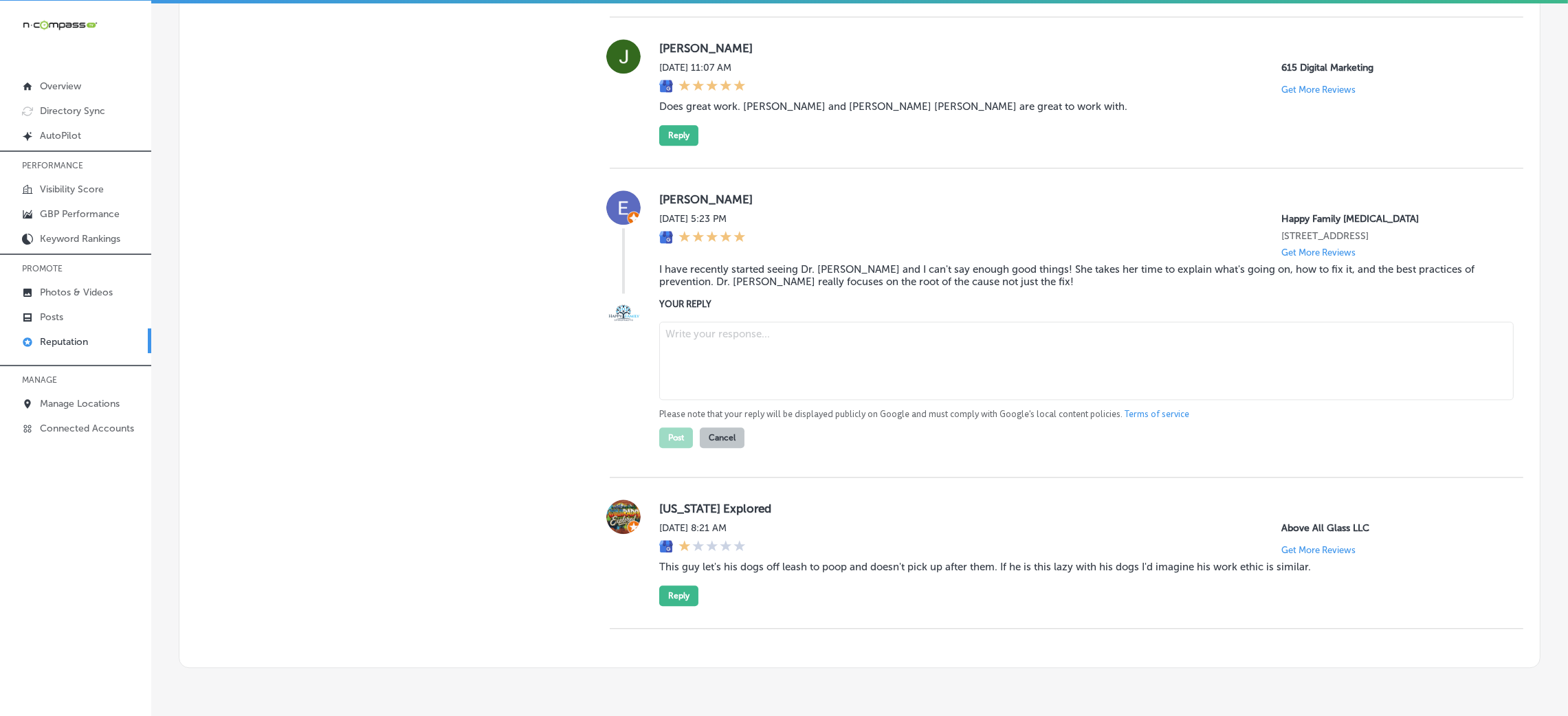
click at [686, 288] on blockquote "I have recently started seeing Dr. [PERSON_NAME] and I can't say enough good th…" at bounding box center [1080, 275] width 842 height 25
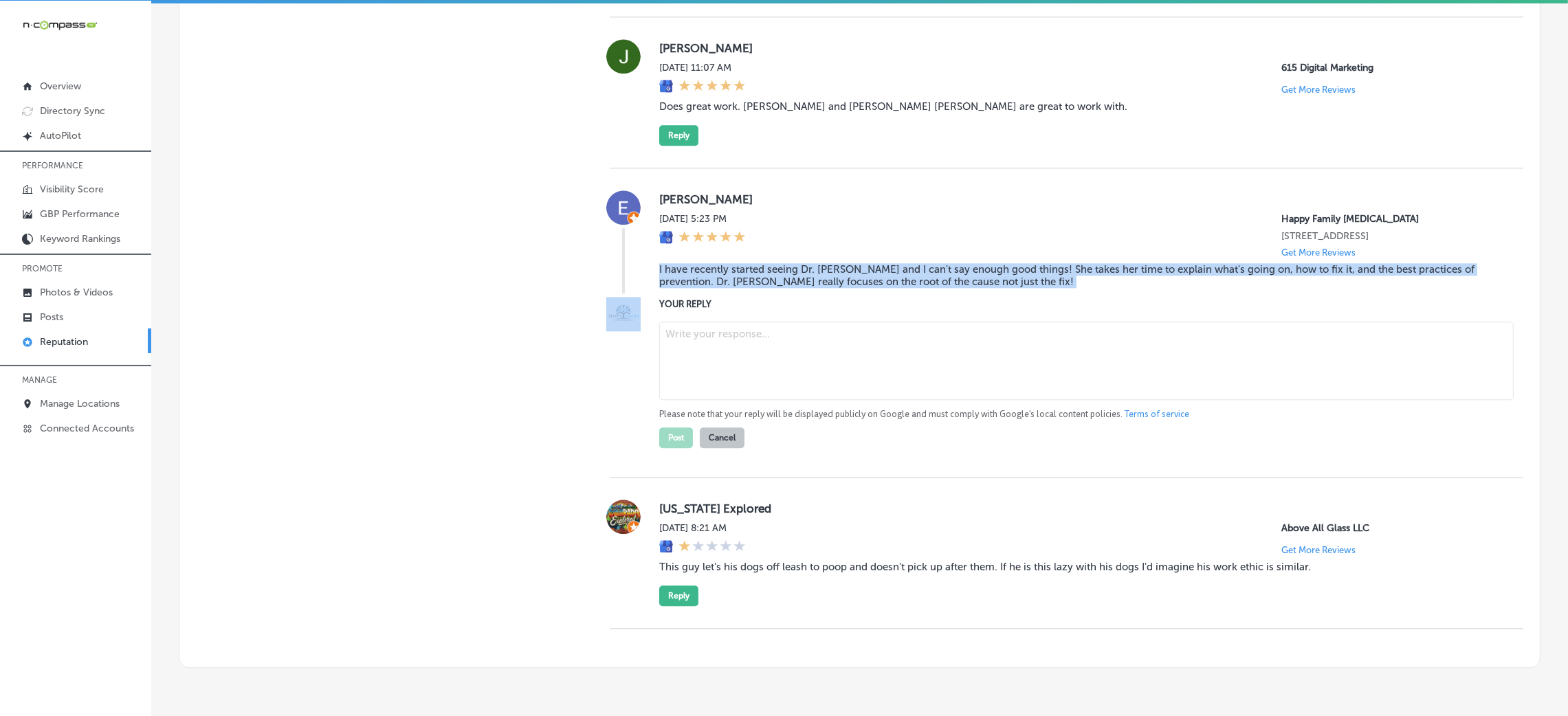
click at [686, 288] on blockquote "I have recently started seeing Dr. [PERSON_NAME] and I can't say enough good th…" at bounding box center [1080, 275] width 842 height 25
copy blockquote "I have recently started seeing Dr. [PERSON_NAME] and I can't say enough good th…"
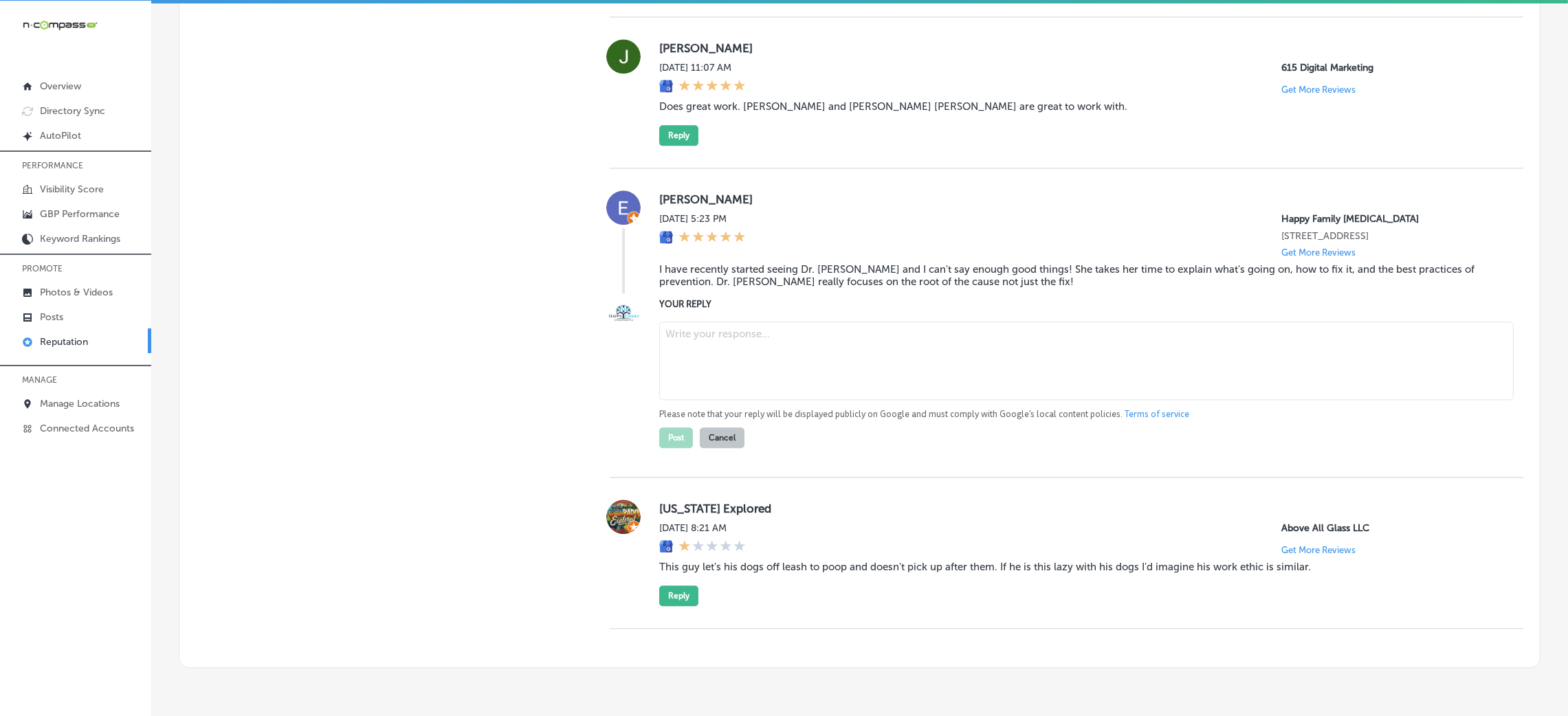
click at [798, 401] on textarea at bounding box center [1087, 361] width 855 height 78
paste textarea "Thank you so much for the 5-star review! We're thrilled to hear that Dr. [PERSO…"
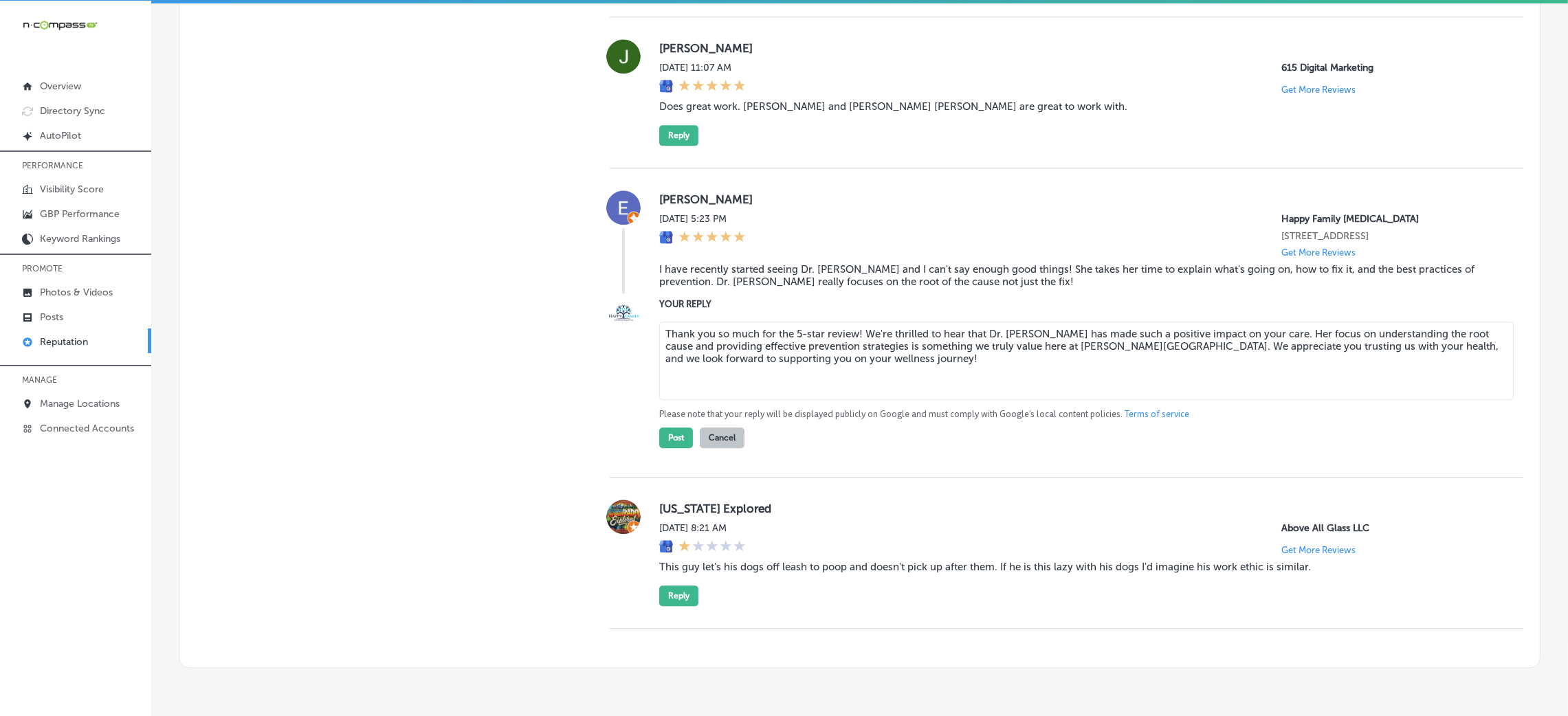
click at [853, 401] on textarea "Thank you so much for the 5-star review! We're thrilled to hear that Dr. [PERSO…" at bounding box center [1087, 361] width 855 height 78
type textarea "Thank you so much for the 5-star review, [PERSON_NAME]! We're thrilled to hear …"
click at [673, 448] on button "Post" at bounding box center [676, 438] width 33 height 21
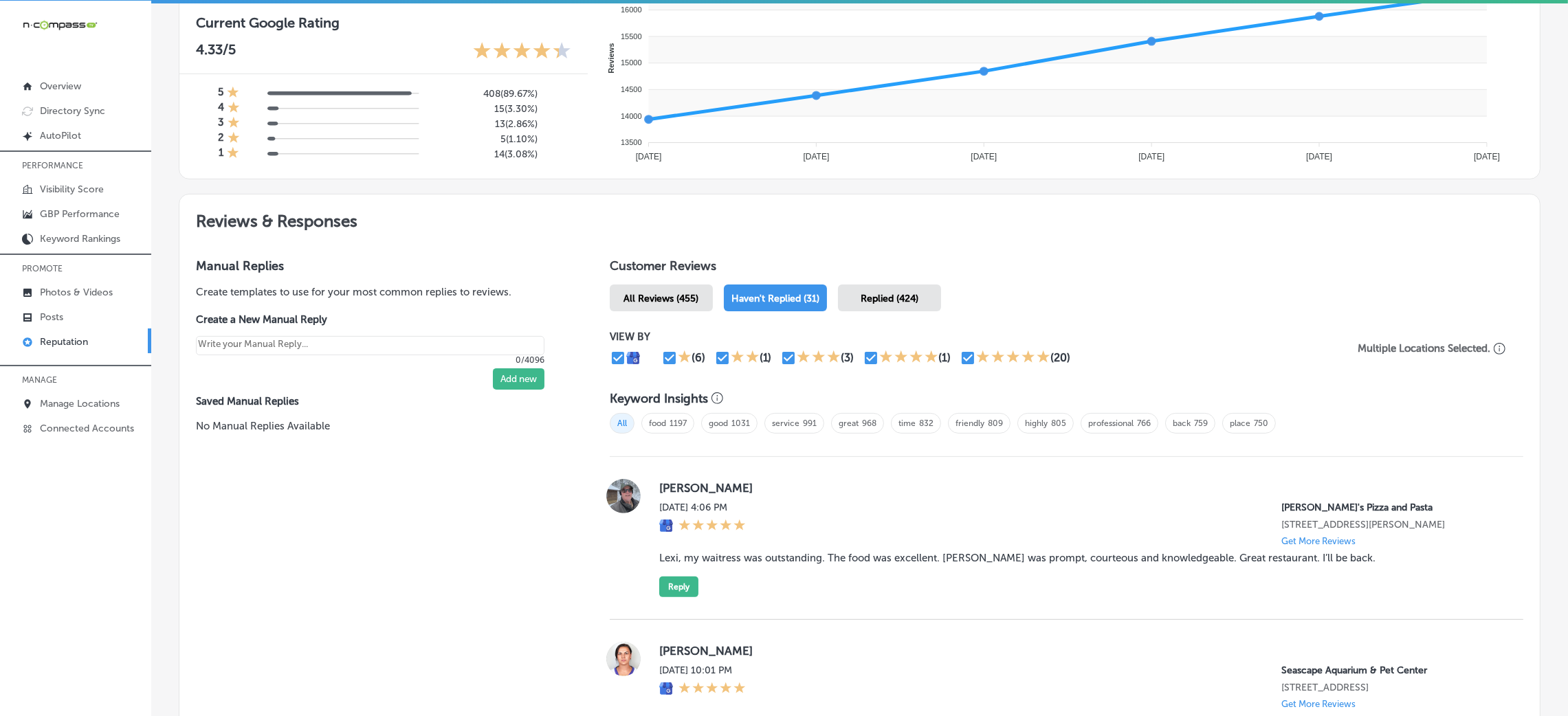
scroll to position [570, 0]
click at [635, 301] on span "All Reviews (455)" at bounding box center [661, 299] width 75 height 11
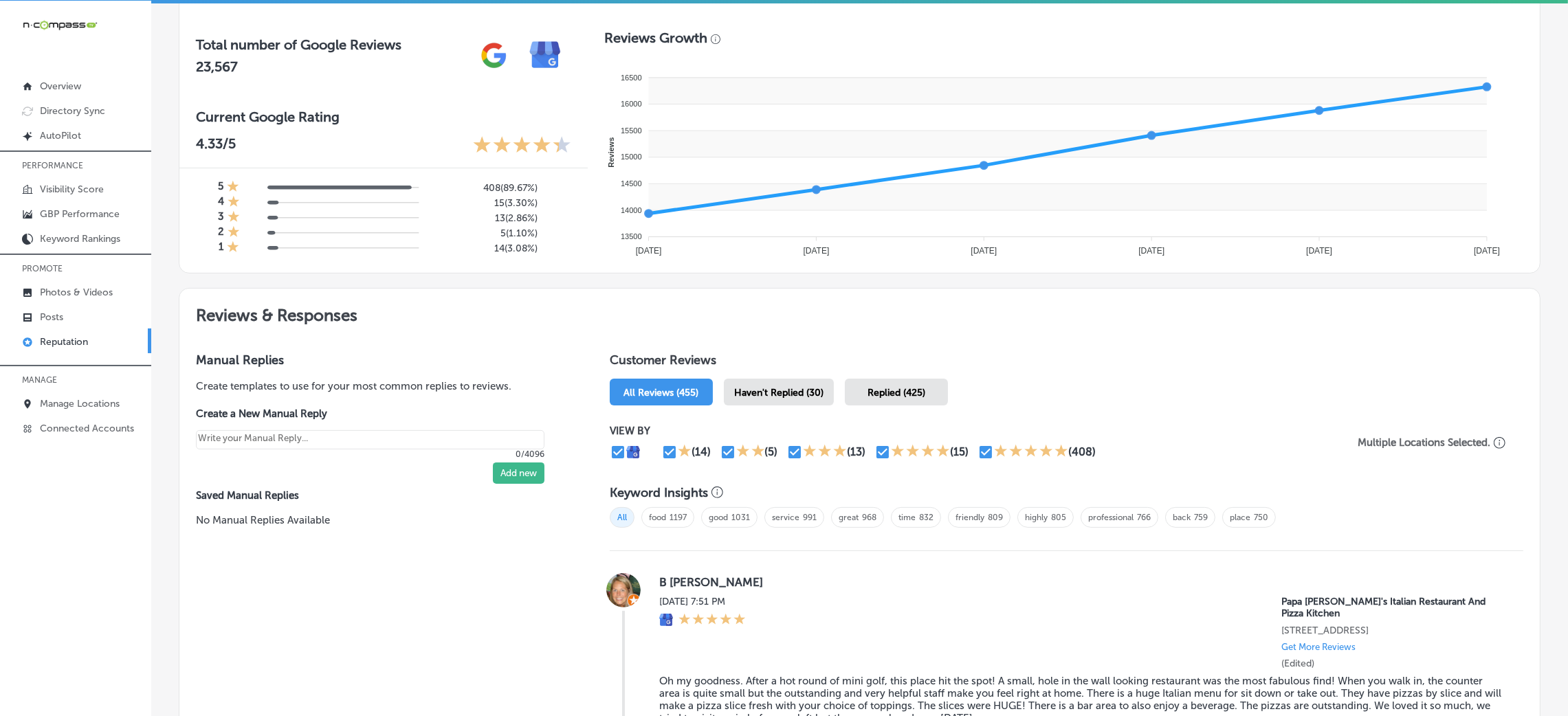
scroll to position [570, 0]
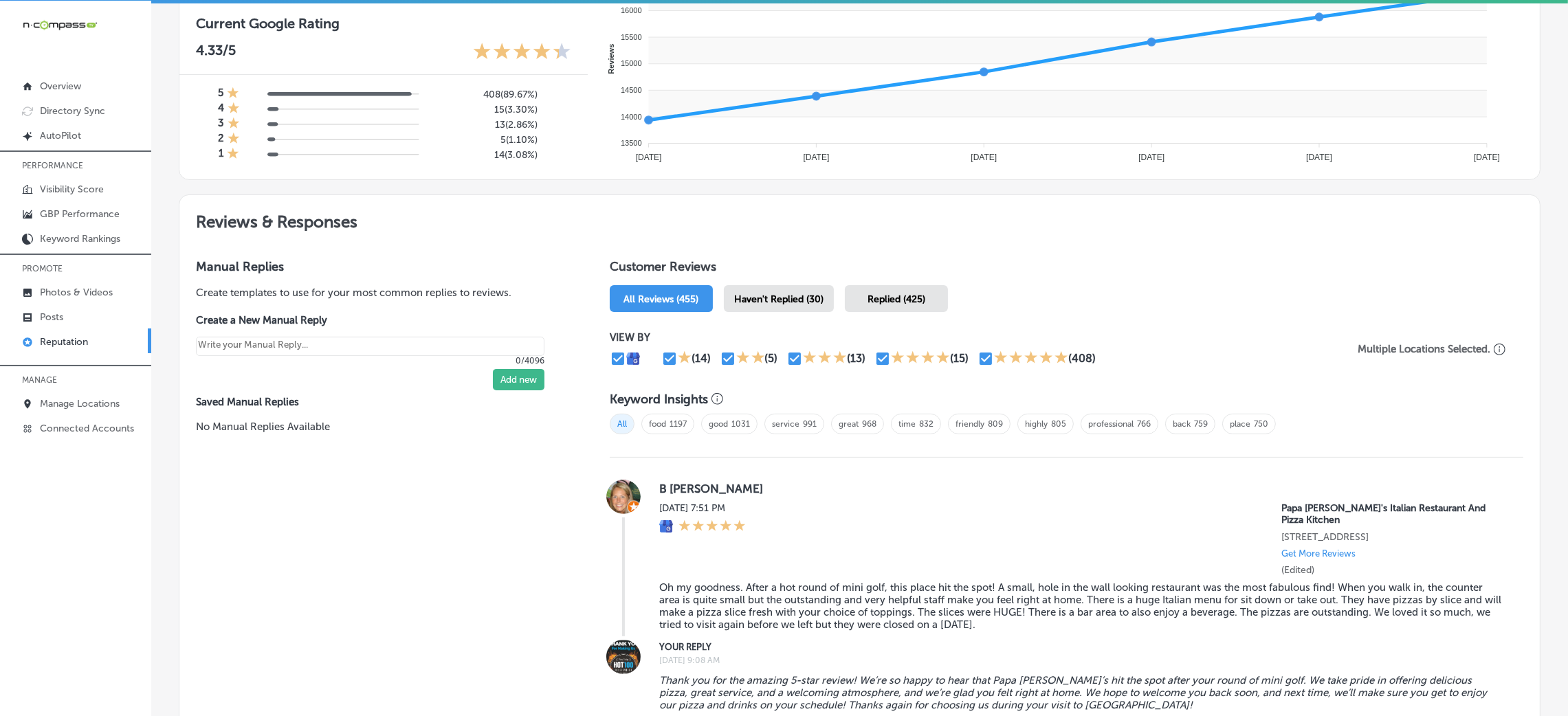
click at [782, 305] on div "Haven't Replied (30)" at bounding box center [778, 298] width 110 height 27
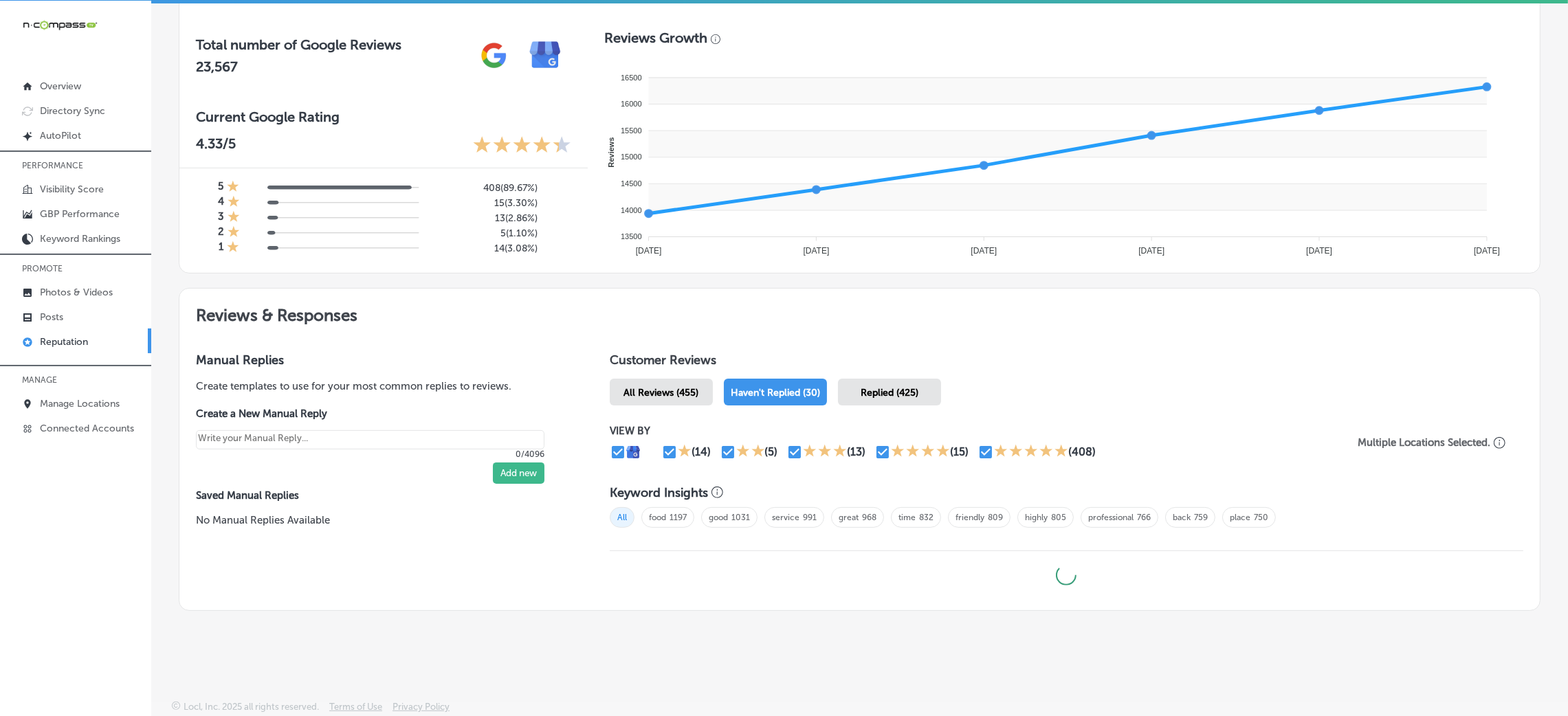
type textarea "x"
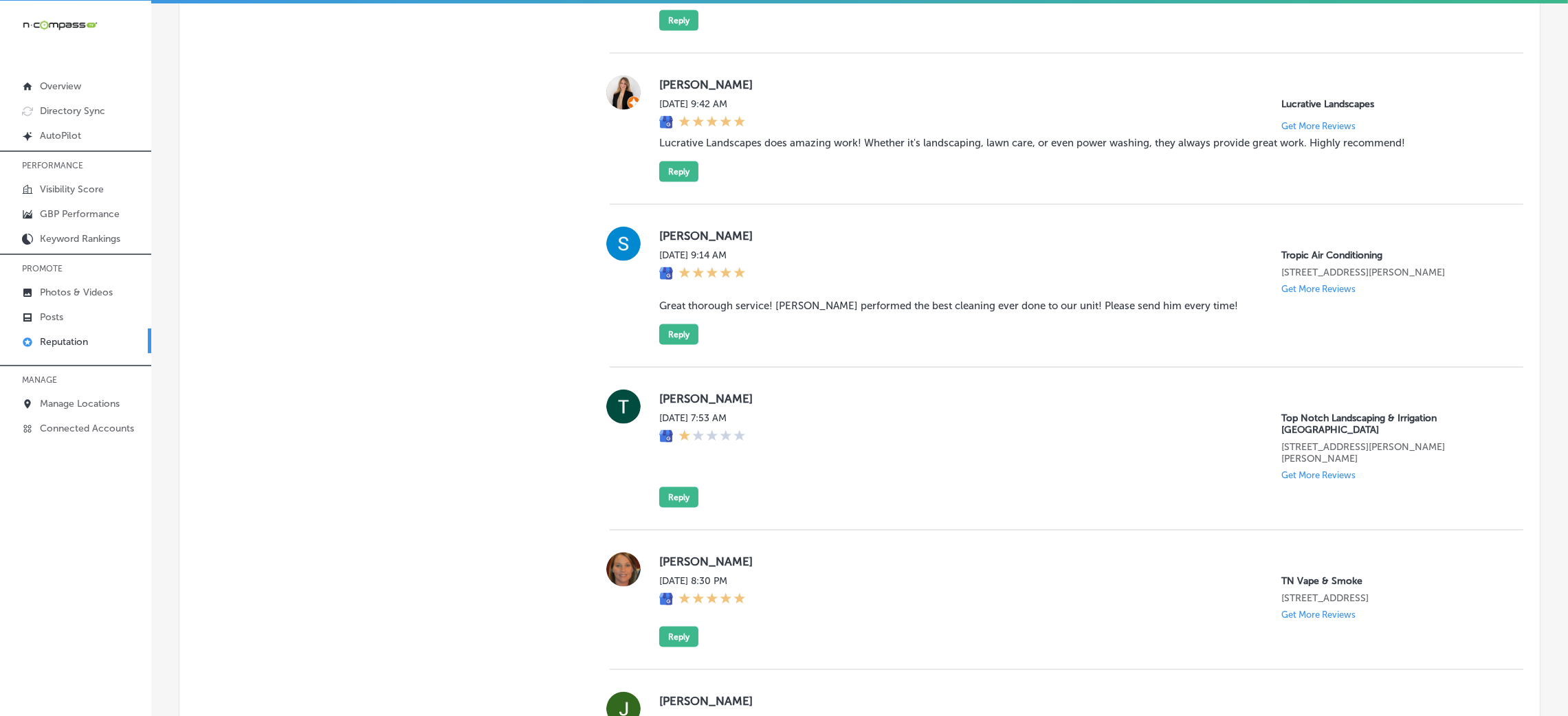
scroll to position [3045, 0]
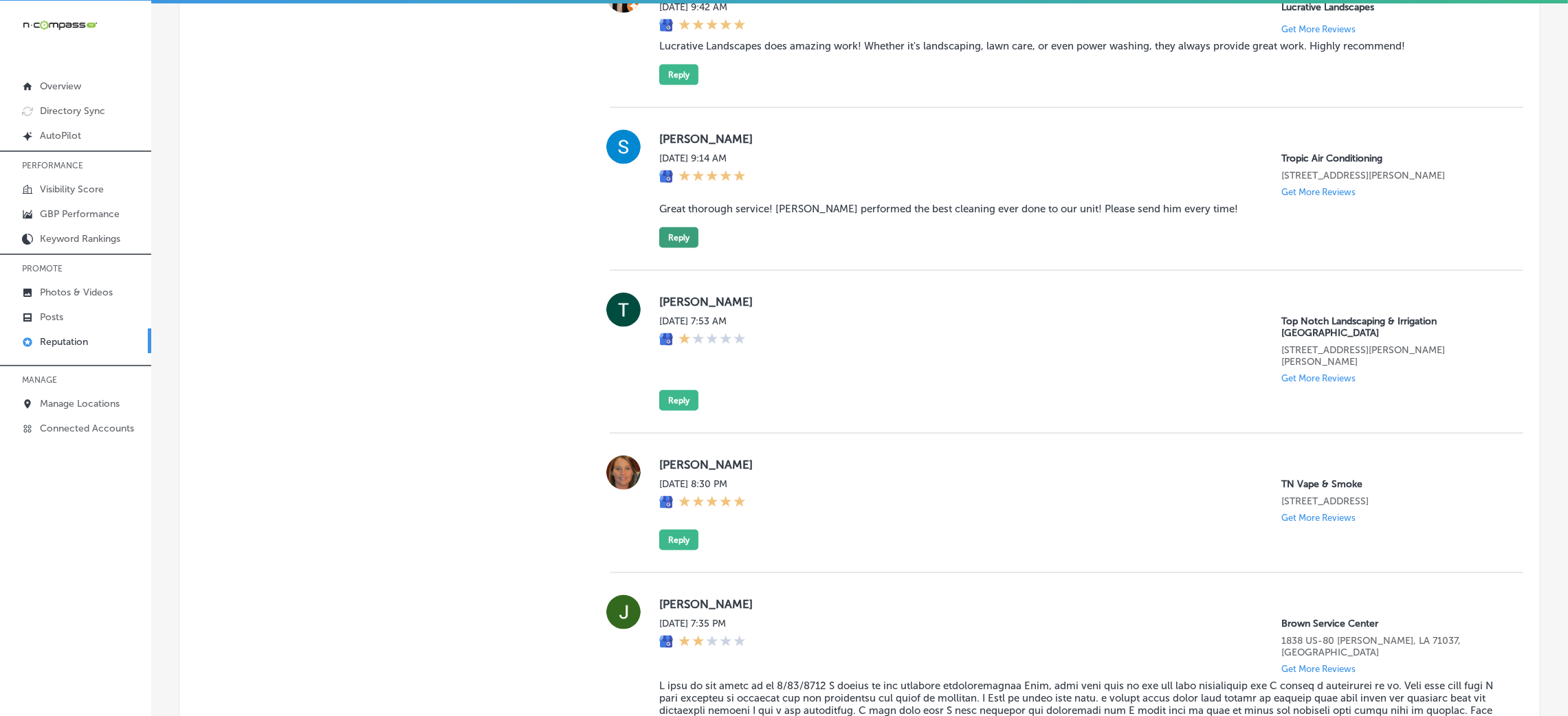
click at [672, 249] on button "Reply" at bounding box center [679, 238] width 39 height 21
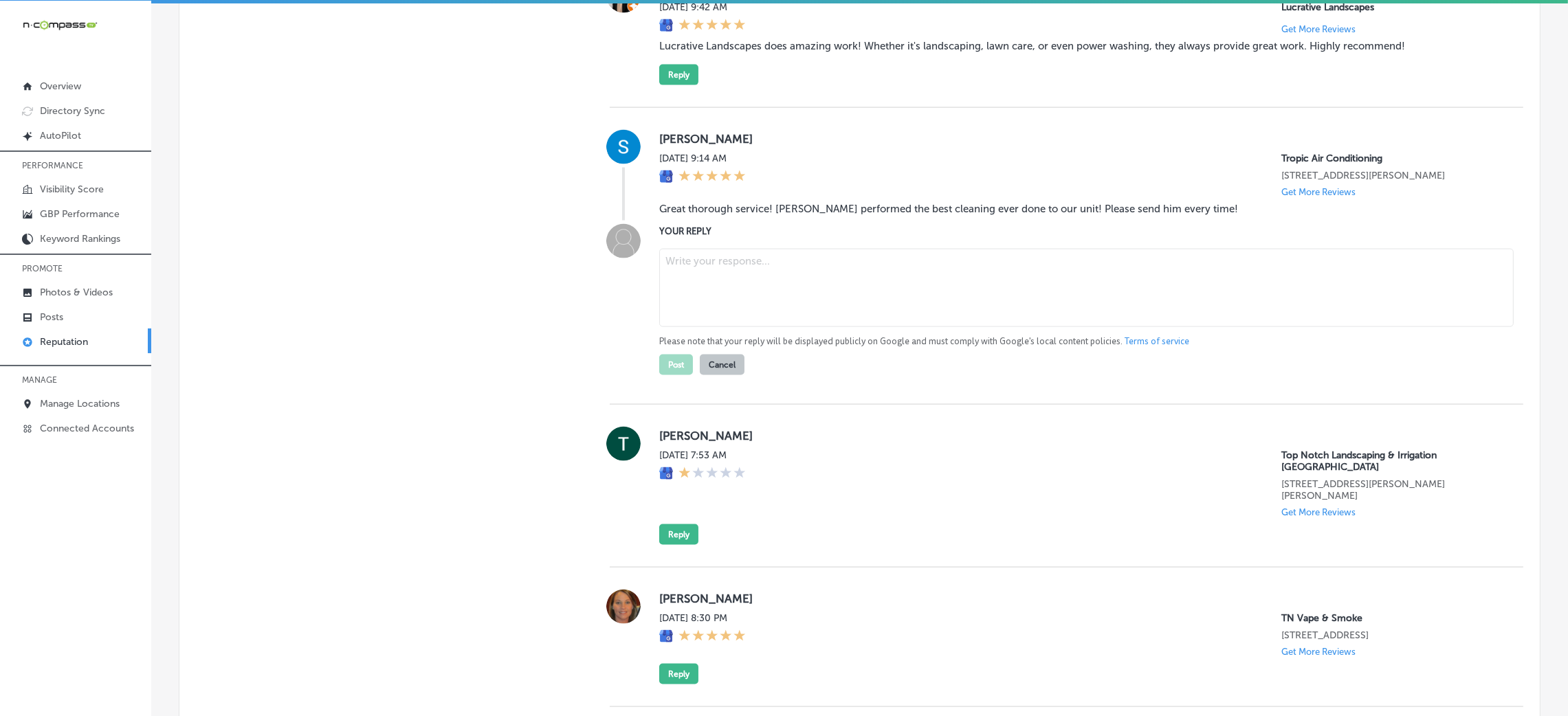
click at [839, 215] on blockquote "Great thorough service! [PERSON_NAME] performed the best cleaning ever done to …" at bounding box center [1080, 208] width 842 height 12
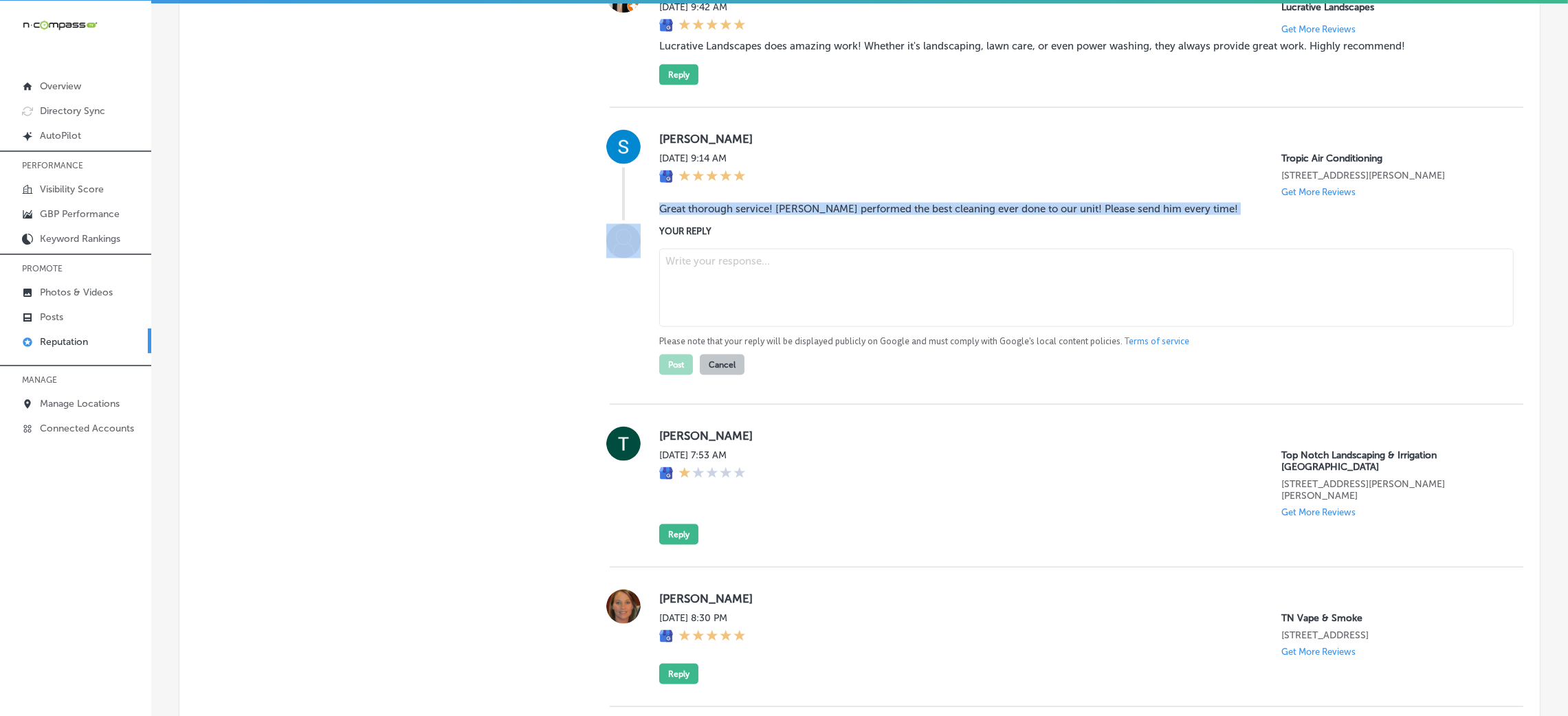
click at [839, 215] on blockquote "Great thorough service! [PERSON_NAME] performed the best cleaning ever done to …" at bounding box center [1080, 208] width 842 height 12
copy blockquote "Great thorough service! [PERSON_NAME] performed the best cleaning ever done to …"
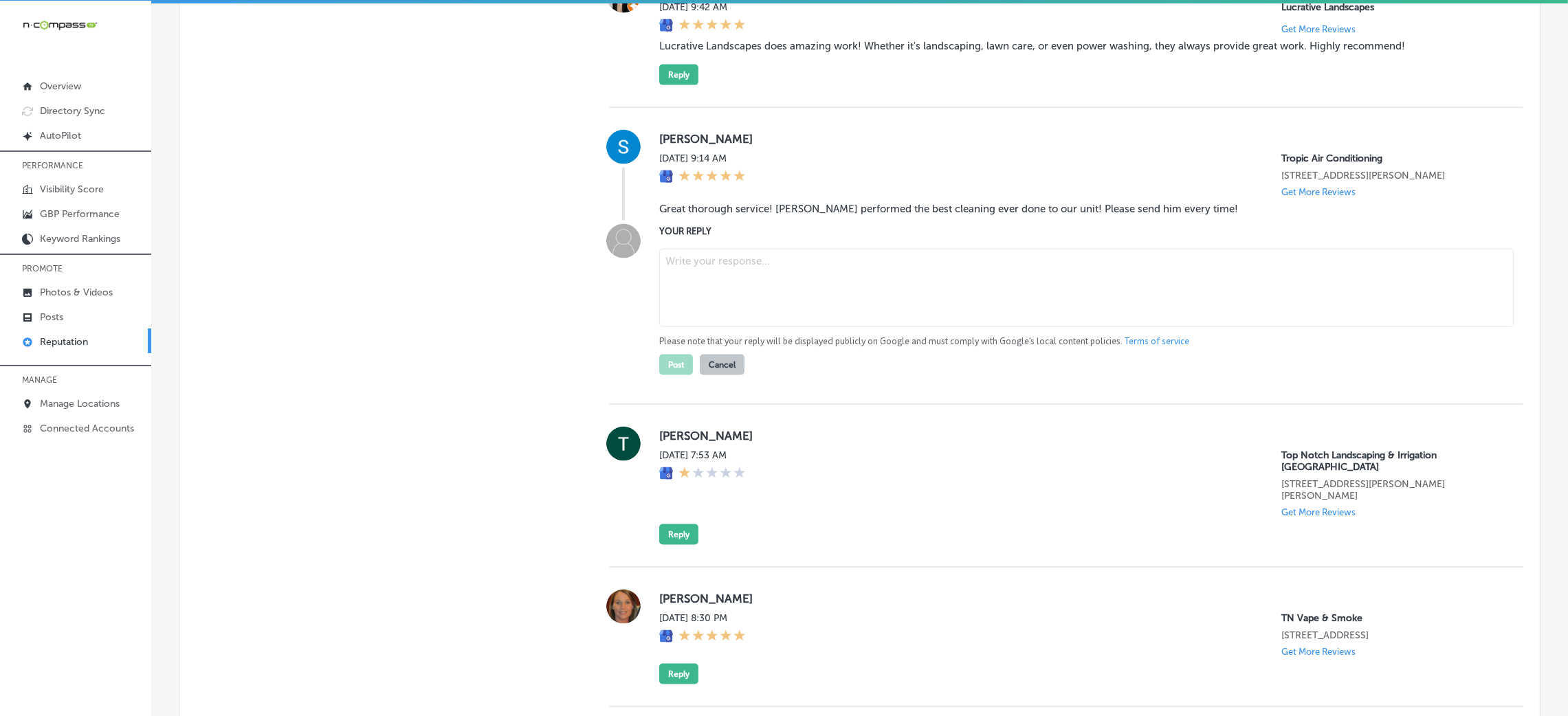
click at [865, 327] on textarea at bounding box center [1087, 288] width 855 height 78
click at [725, 327] on textarea at bounding box center [1087, 288] width 855 height 78
paste textarea "Thank you for the 5-star review! We're thrilled to hear that [PERSON_NAME] prov…"
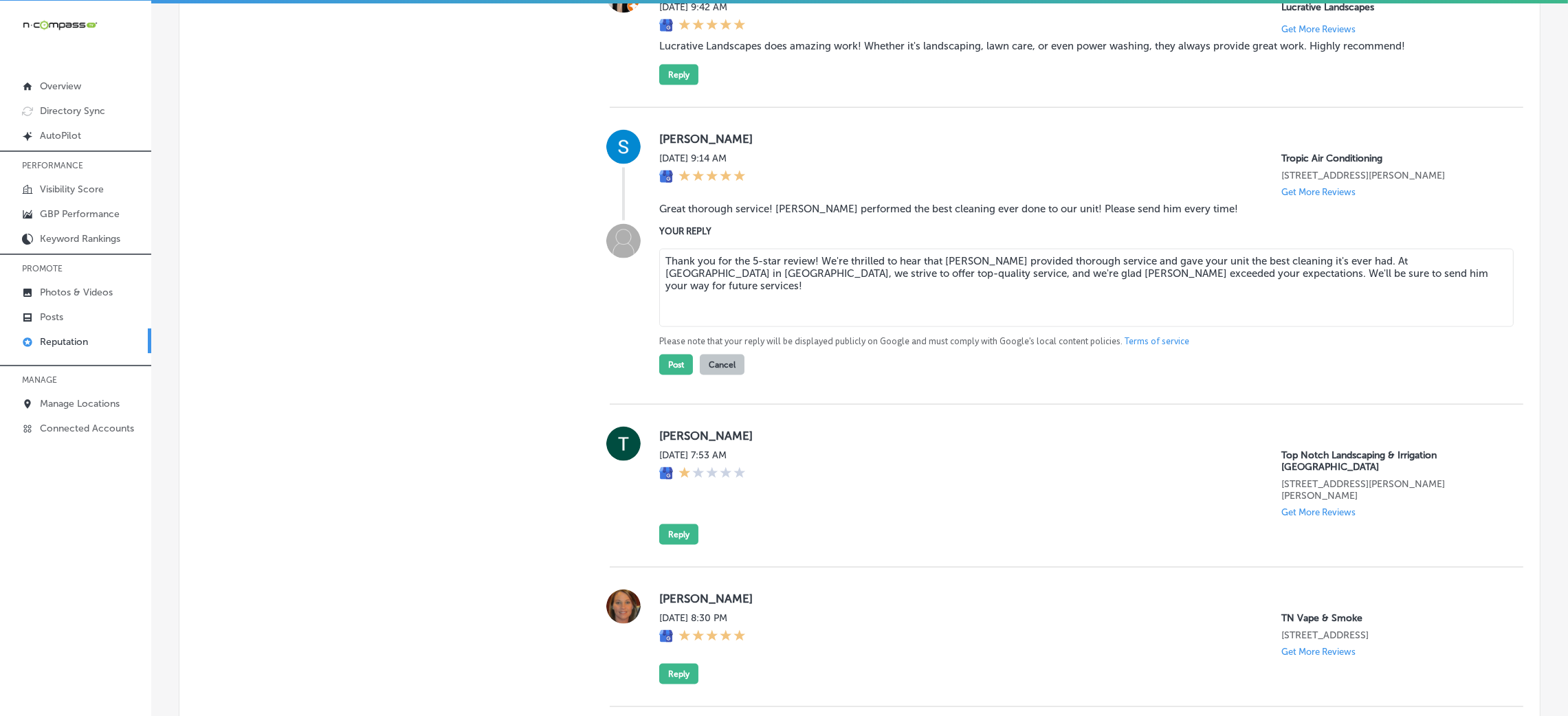
click at [809, 327] on textarea "Thank you for the 5-star review! We're thrilled to hear that [PERSON_NAME] prov…" at bounding box center [1087, 288] width 855 height 78
type textarea "Thank you for the 5-star review, [PERSON_NAME]! We're thrilled to hear that [PE…"
click at [671, 376] on button "Post" at bounding box center [676, 365] width 33 height 21
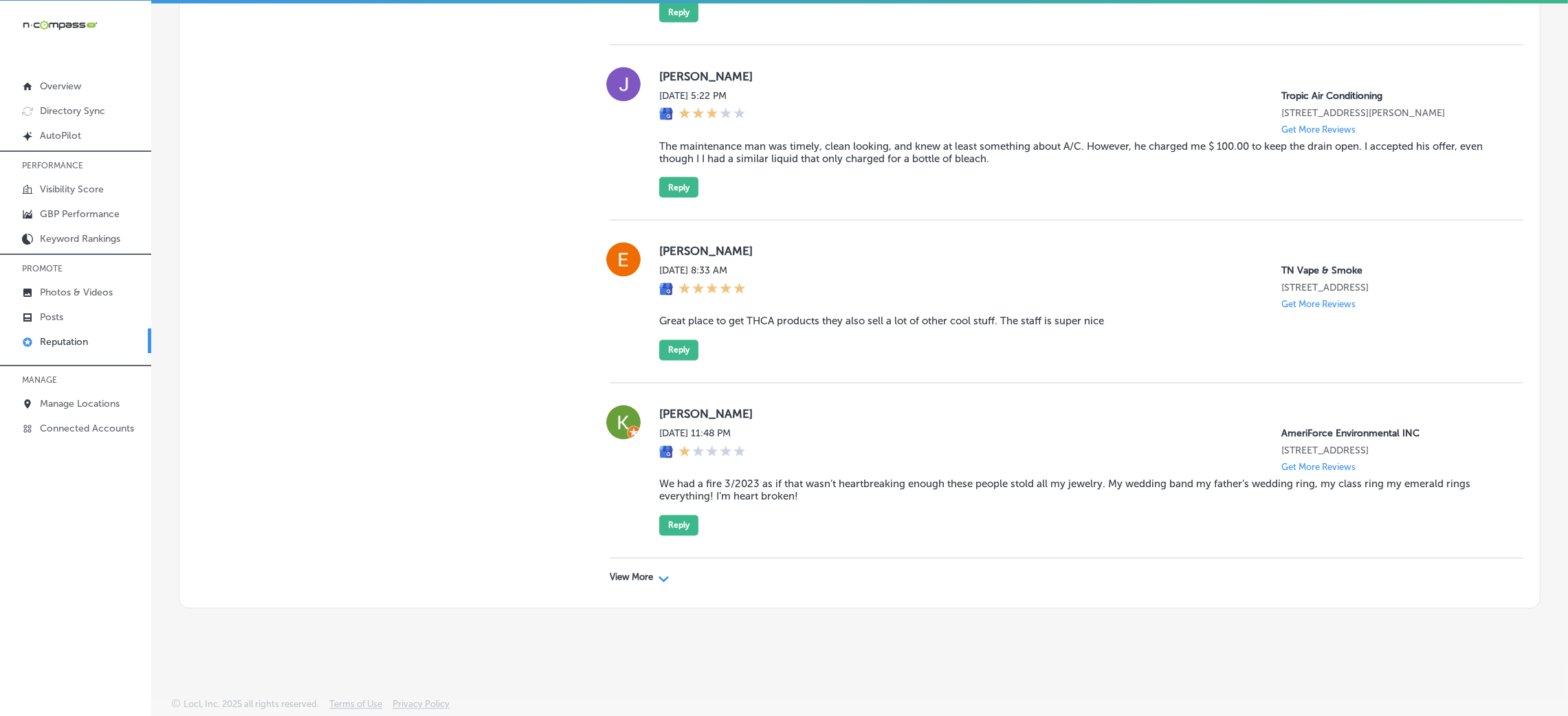
scroll to position [3663, 0]
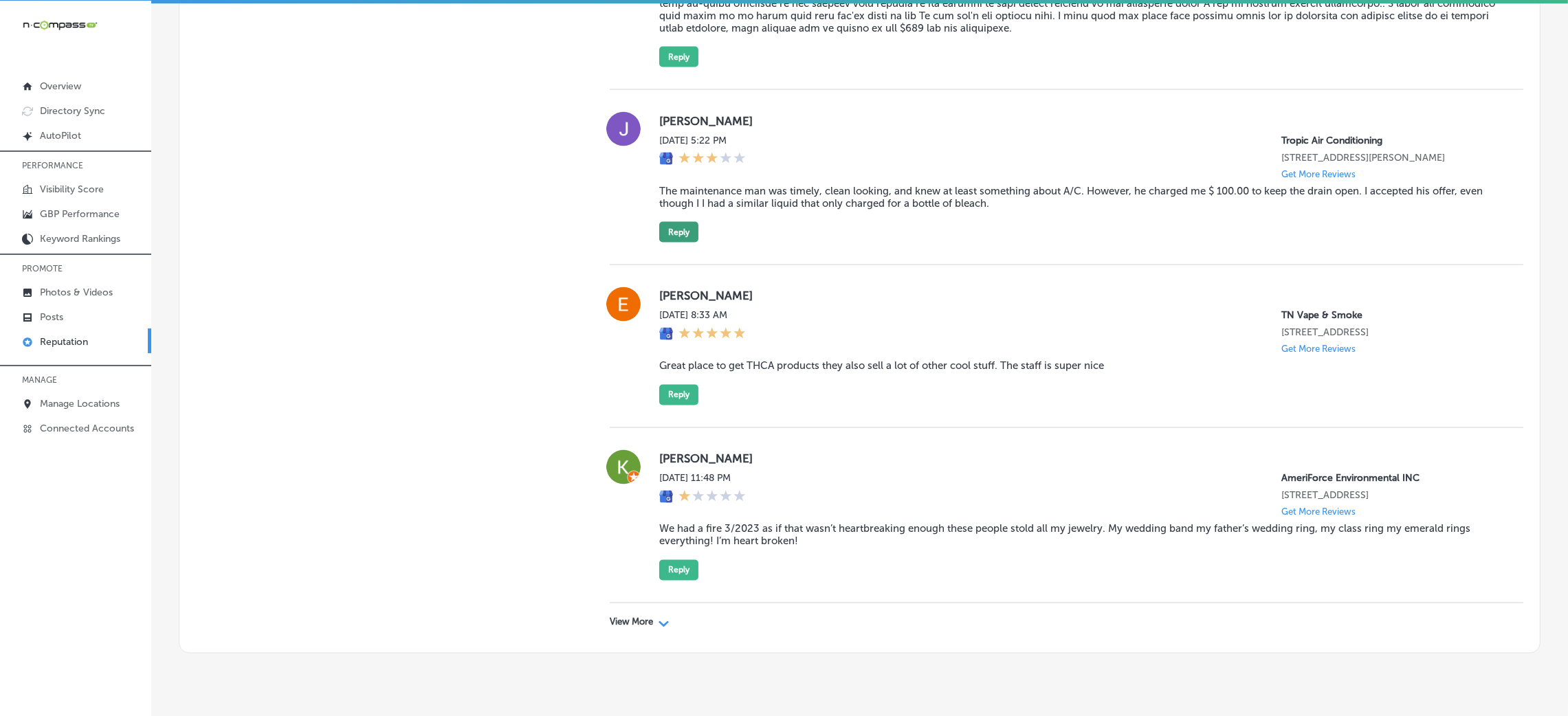
click at [680, 243] on button "Reply" at bounding box center [679, 232] width 39 height 21
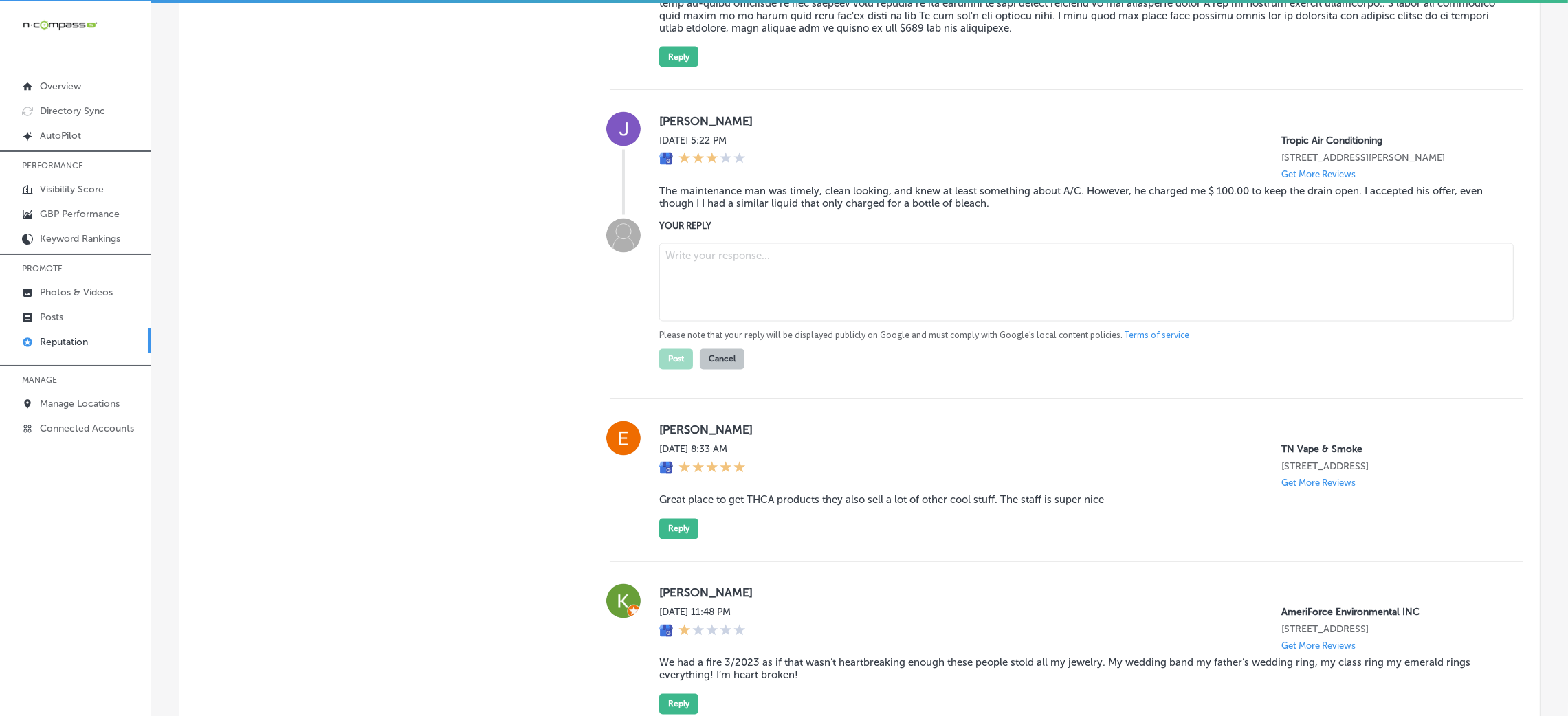
click at [1056, 274] on div "YOUR REPLY Please note that your reply will be displayed publicly on Google and…" at bounding box center [1080, 294] width 842 height 151
click at [707, 370] on button "Cancel" at bounding box center [722, 359] width 45 height 21
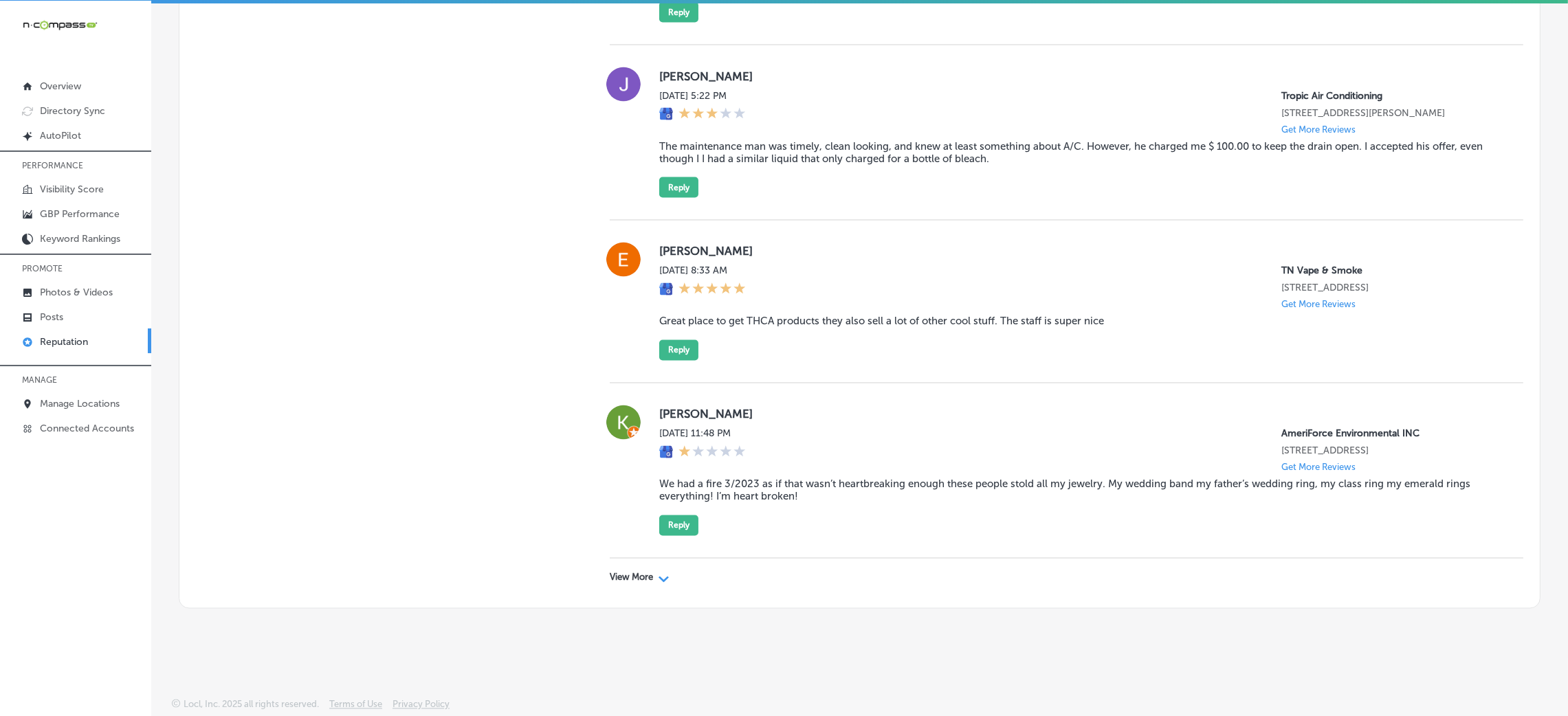
scroll to position [3766, 0]
click at [618, 594] on div "View More Path Created with Sketch." at bounding box center [1067, 578] width 914 height 38
click at [620, 584] on p "View More" at bounding box center [631, 578] width 43 height 11
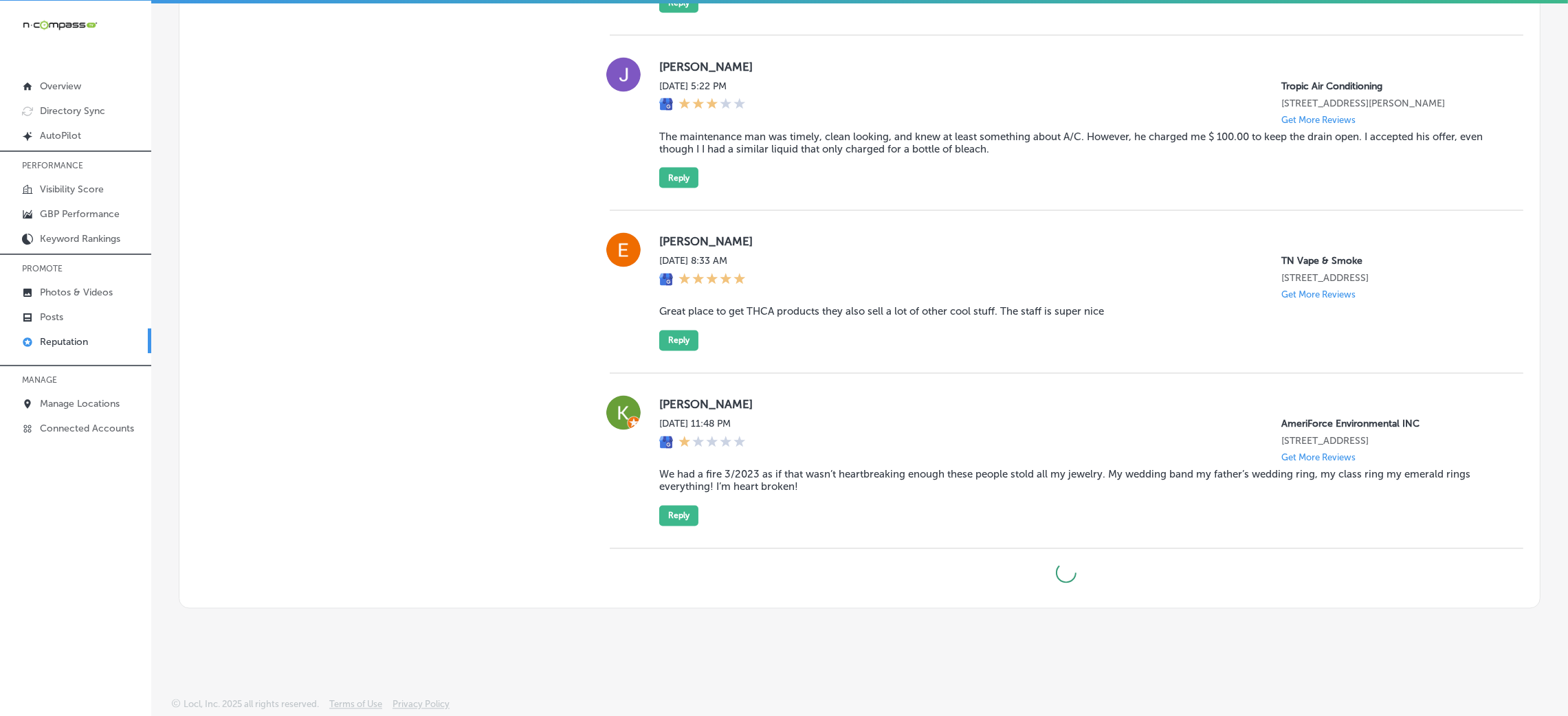
type textarea "x"
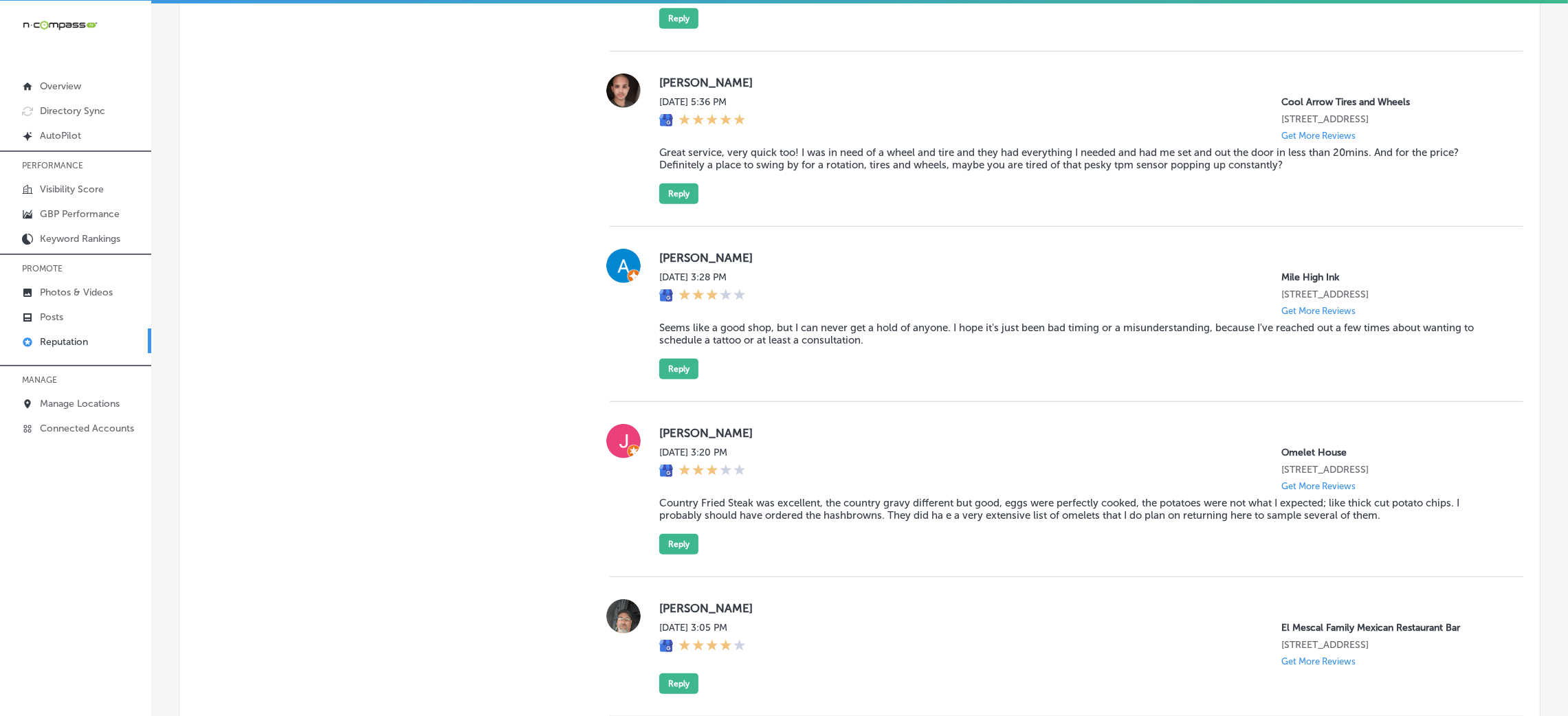
scroll to position [1623, 0]
